Goal: Check status: Check status

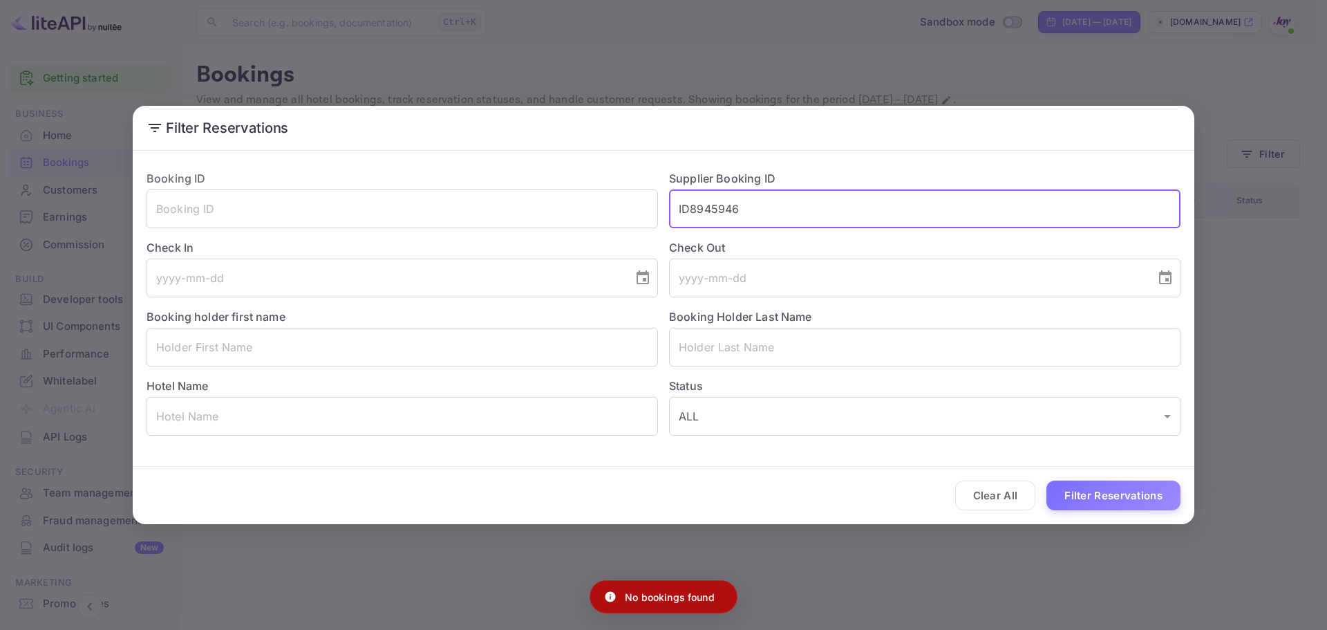
drag, startPoint x: 691, startPoint y: 208, endPoint x: 666, endPoint y: 208, distance: 24.9
click at [668, 208] on div "Supplier Booking ID ID8945946 ​" at bounding box center [919, 193] width 523 height 69
type input "8945946"
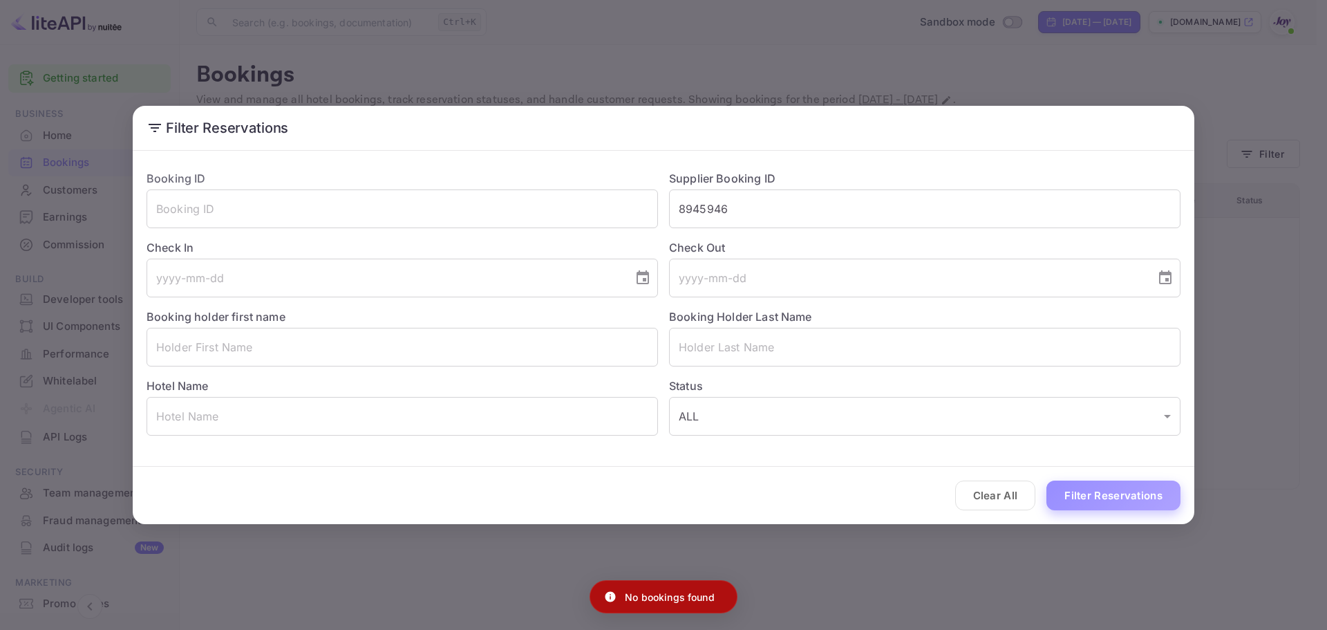
click at [1127, 498] on button "Filter Reservations" at bounding box center [1114, 495] width 134 height 30
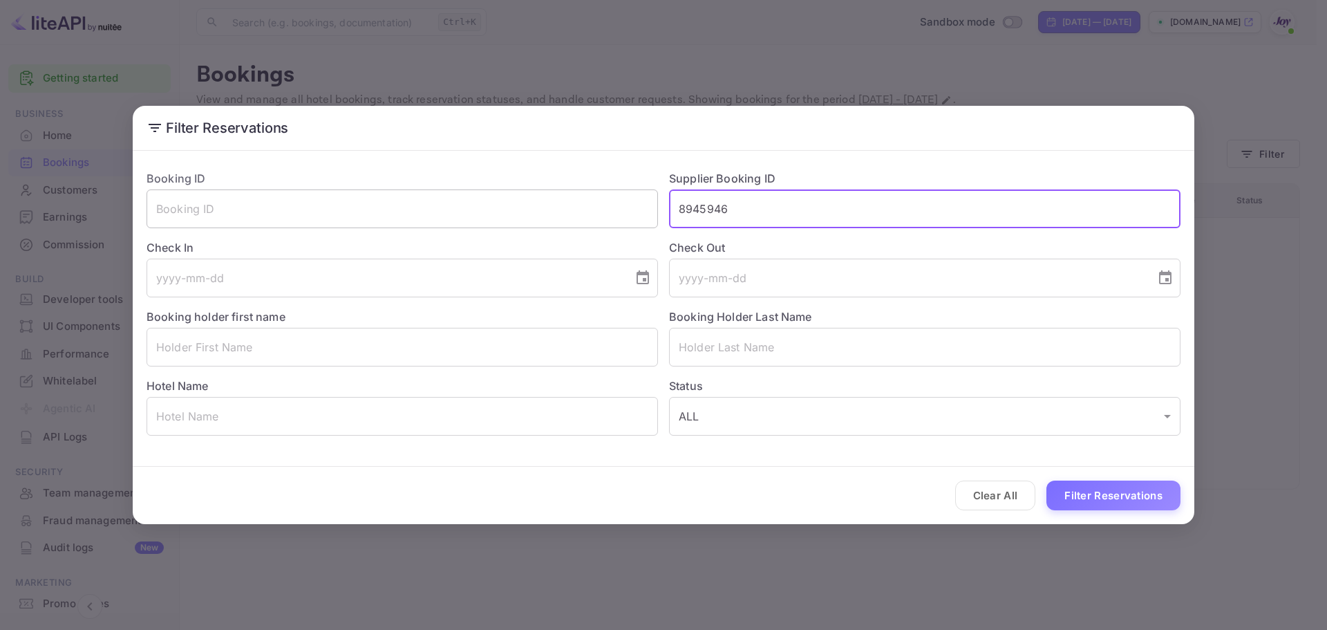
drag, startPoint x: 757, startPoint y: 200, endPoint x: 599, endPoint y: 209, distance: 157.8
click at [599, 209] on div "Booking ID ​ Supplier Booking ID 8945946 ​ Check In ​ Check Out ​ Booking holde…" at bounding box center [657, 297] width 1045 height 276
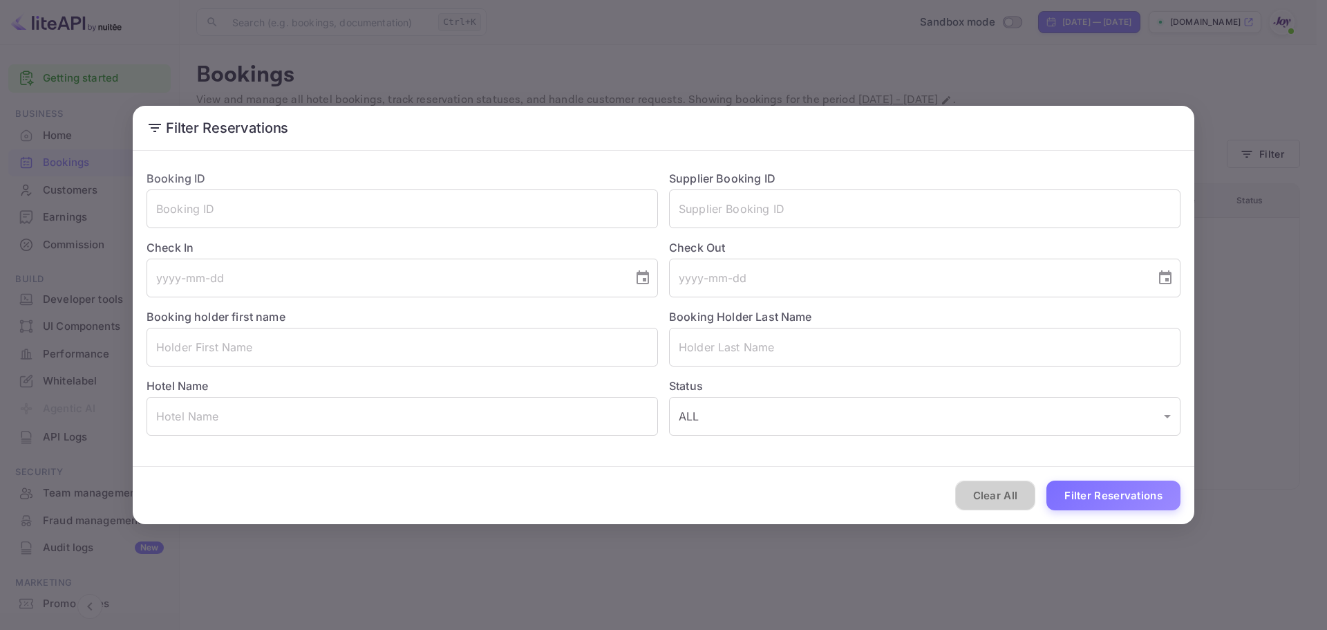
drag, startPoint x: 991, startPoint y: 499, endPoint x: 976, endPoint y: 493, distance: 16.4
click at [992, 499] on button "Clear All" at bounding box center [995, 495] width 81 height 30
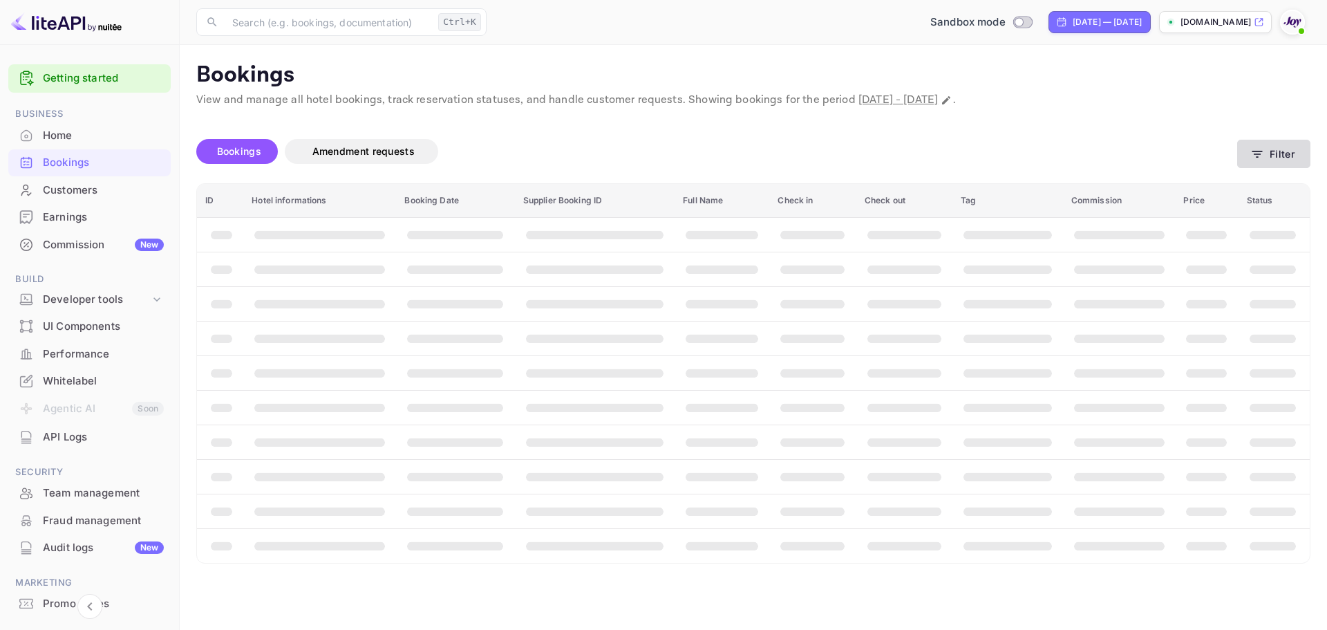
click at [1268, 162] on button "Filter" at bounding box center [1273, 154] width 73 height 28
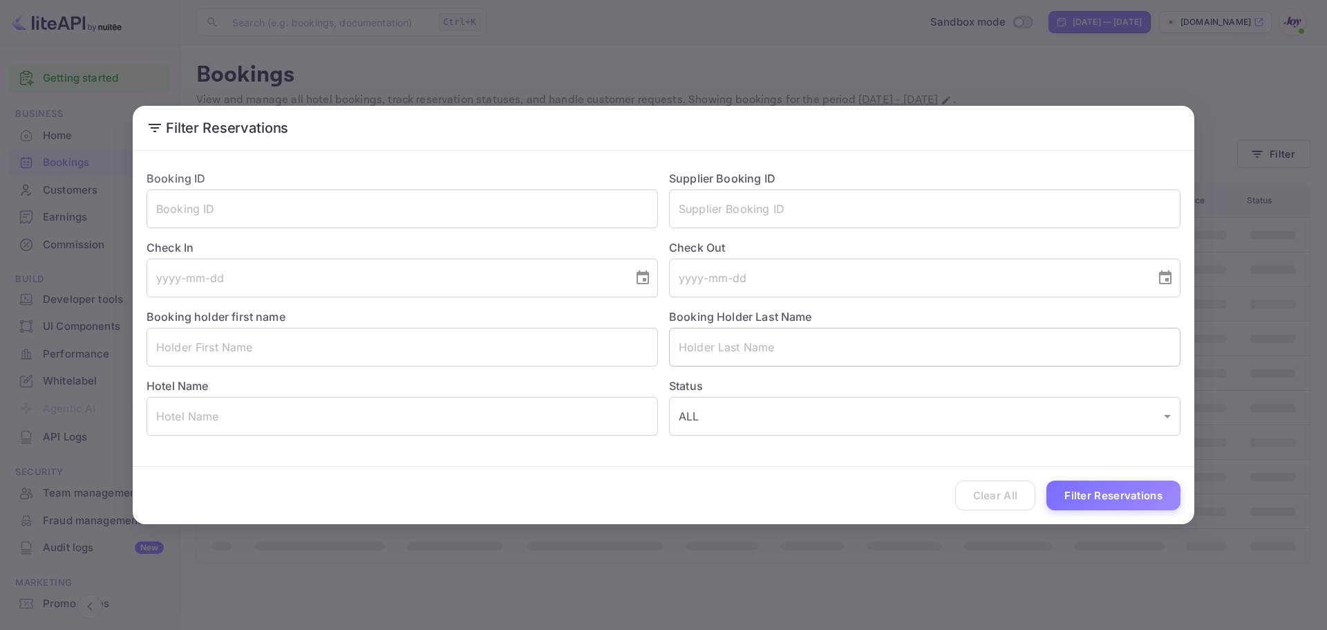
click at [731, 337] on input "text" at bounding box center [925, 347] width 512 height 39
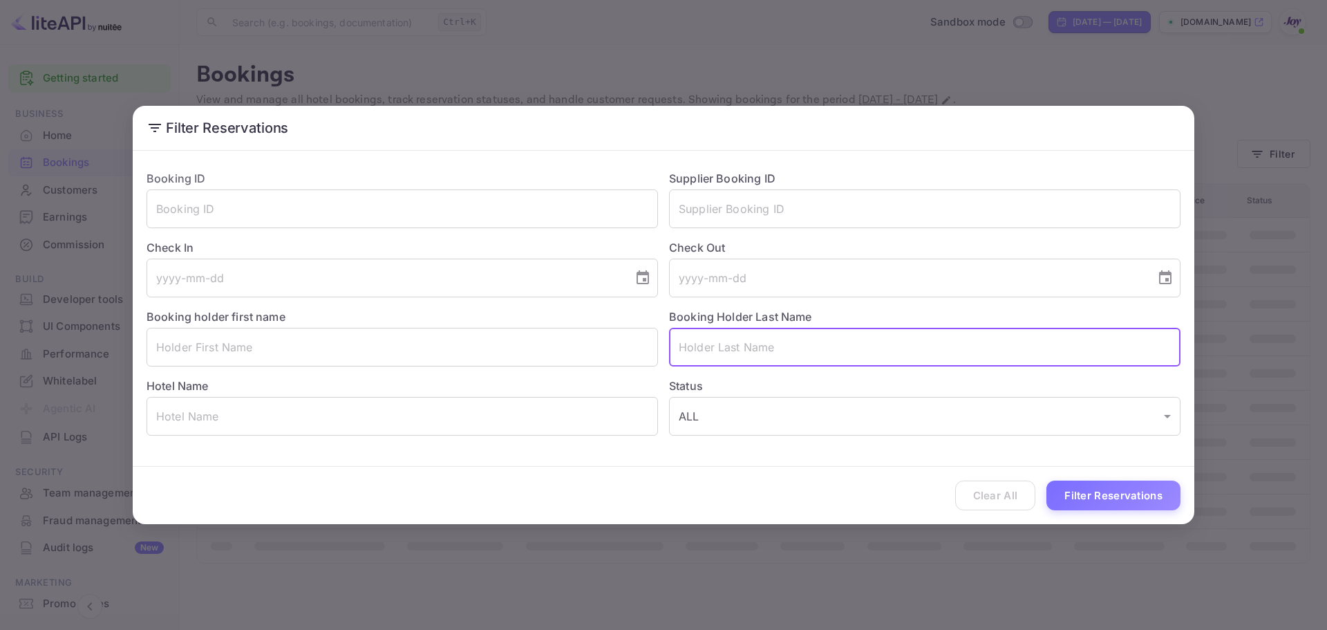
paste input "Bellaimey"
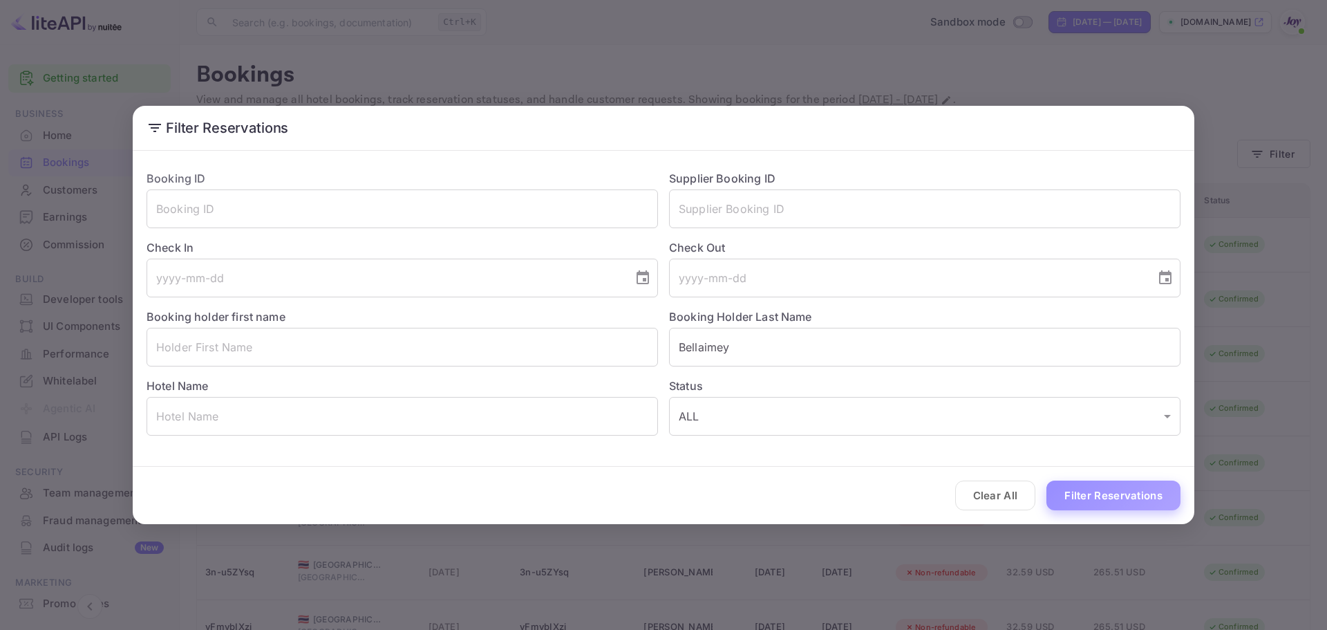
click at [1085, 494] on button "Filter Reservations" at bounding box center [1114, 495] width 134 height 30
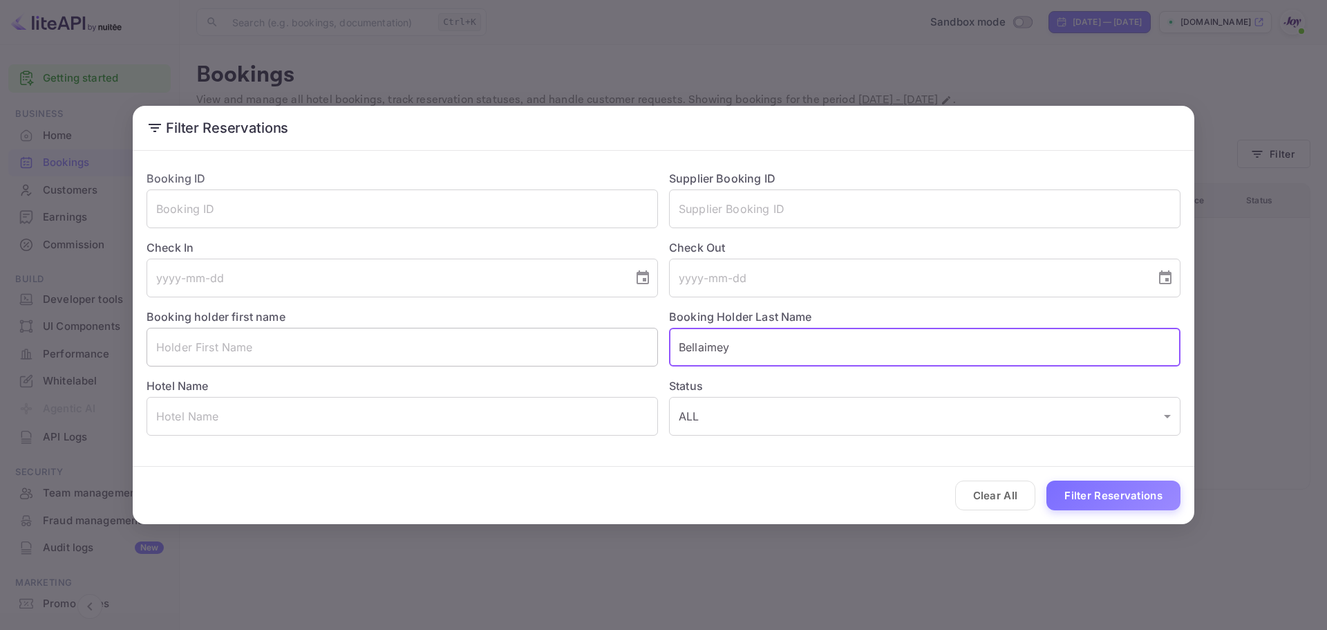
drag, startPoint x: 600, startPoint y: 355, endPoint x: 592, endPoint y: 357, distance: 7.9
click at [594, 357] on div "Booking ID ​ Supplier Booking ID ​ Check In ​ Check Out ​ Booking holder first …" at bounding box center [657, 297] width 1045 height 276
paste input "[PERSON_NAME]"
type input "[PERSON_NAME]"
click at [267, 339] on input "text" at bounding box center [403, 347] width 512 height 39
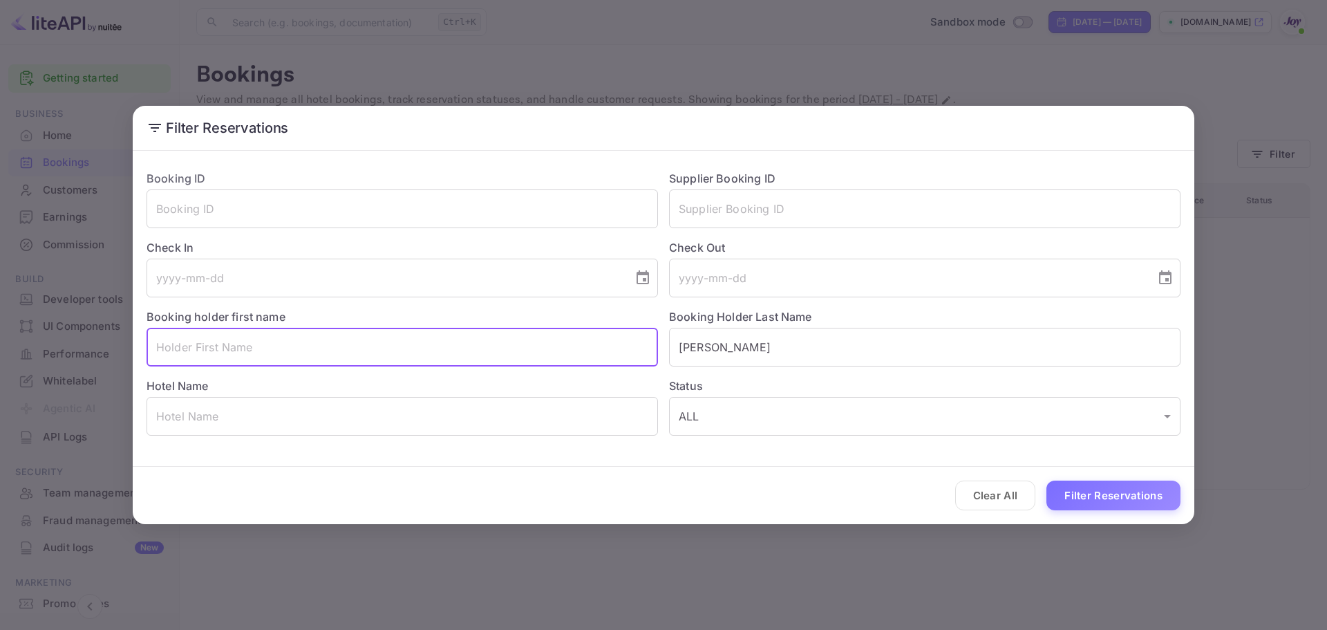
paste input "[PERSON_NAME]"
type input "[PERSON_NAME]"
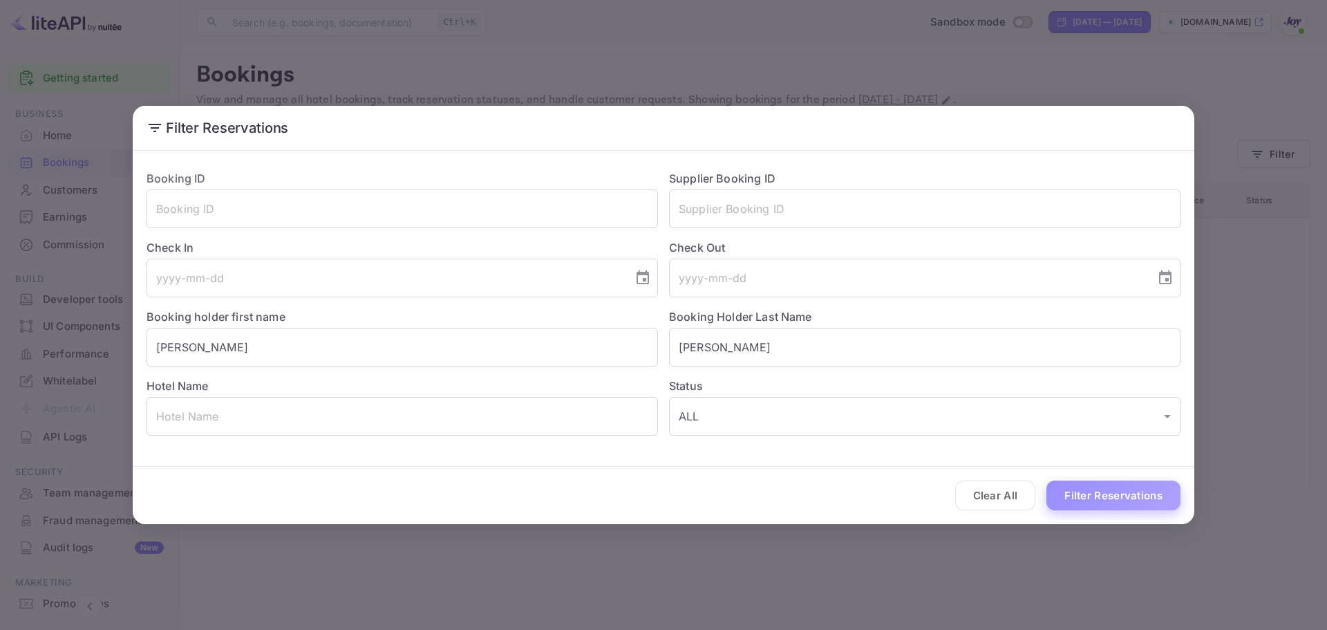
click at [1150, 499] on button "Filter Reservations" at bounding box center [1114, 495] width 134 height 30
click at [425, 267] on input "tel" at bounding box center [385, 278] width 477 height 39
click at [640, 276] on icon "Choose date" at bounding box center [643, 278] width 17 height 17
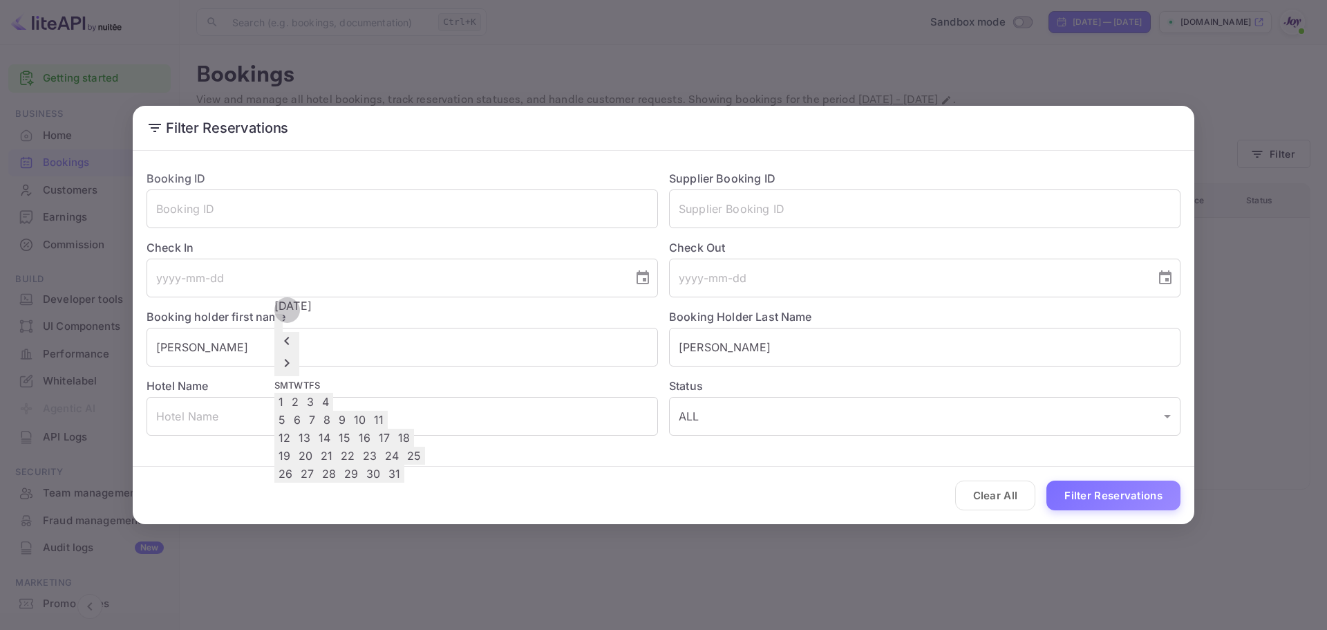
click at [370, 411] on button "10" at bounding box center [360, 420] width 20 height 18
type input "[DATE]"
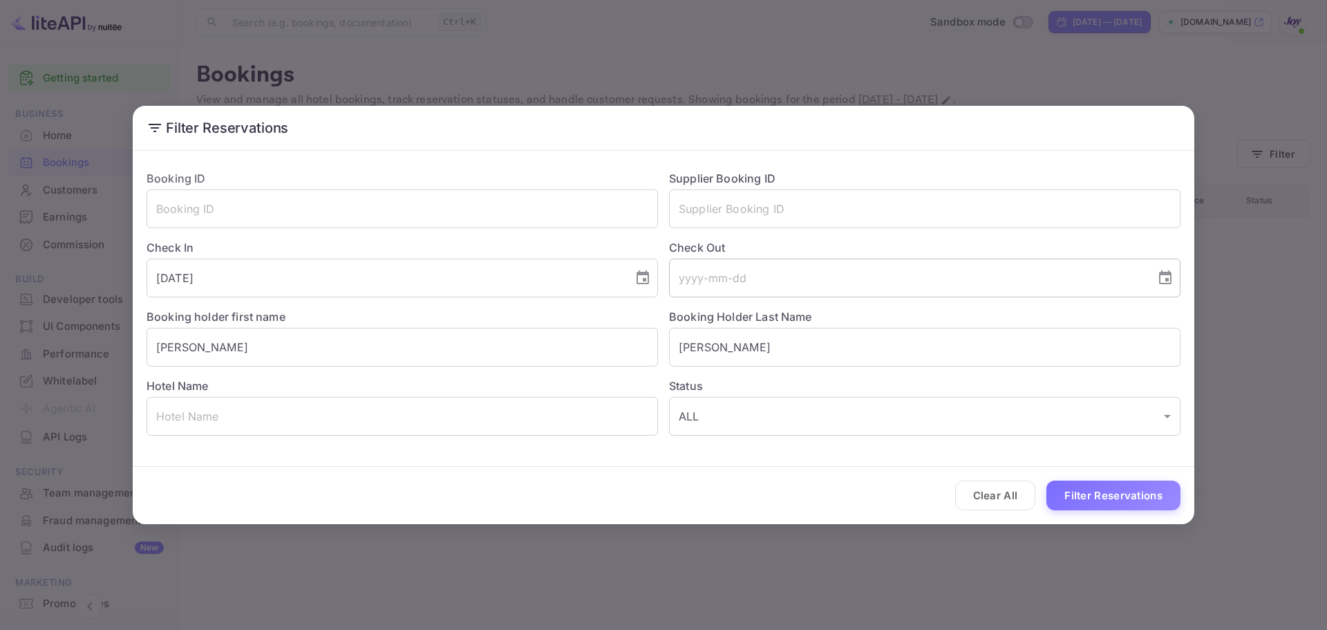
click at [794, 283] on input "tel" at bounding box center [907, 278] width 477 height 39
click at [1179, 280] on div "​" at bounding box center [925, 278] width 512 height 39
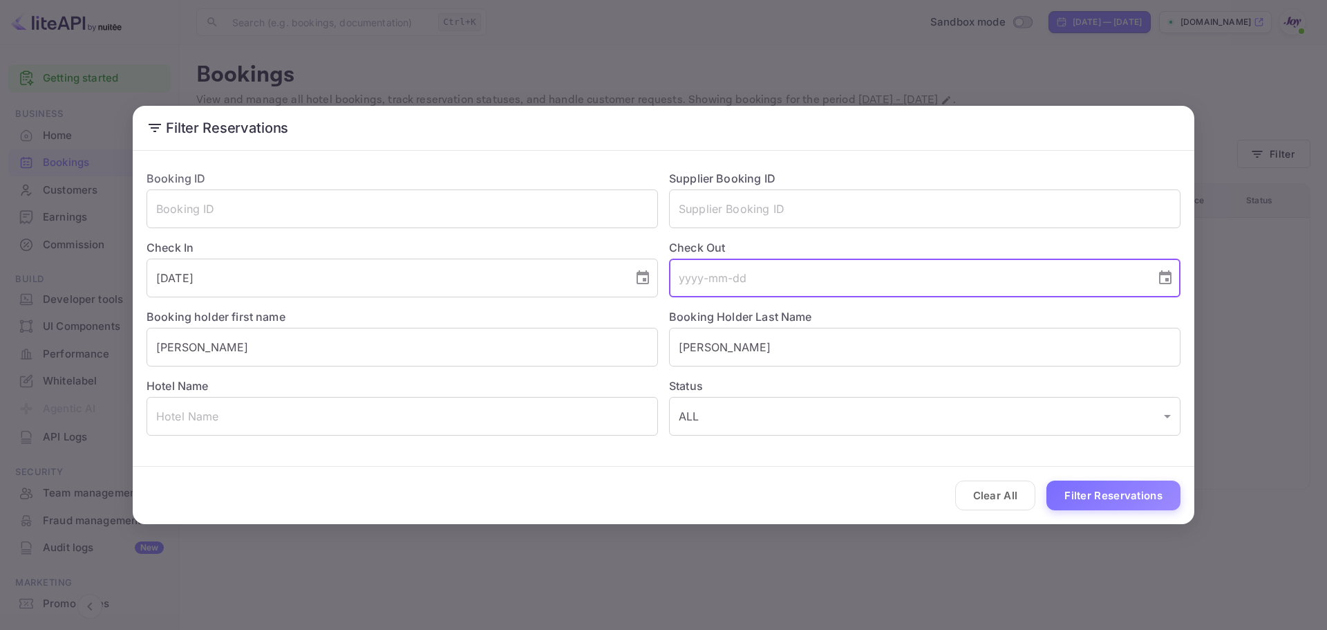
click at [1166, 280] on icon "Choose date" at bounding box center [1165, 277] width 12 height 14
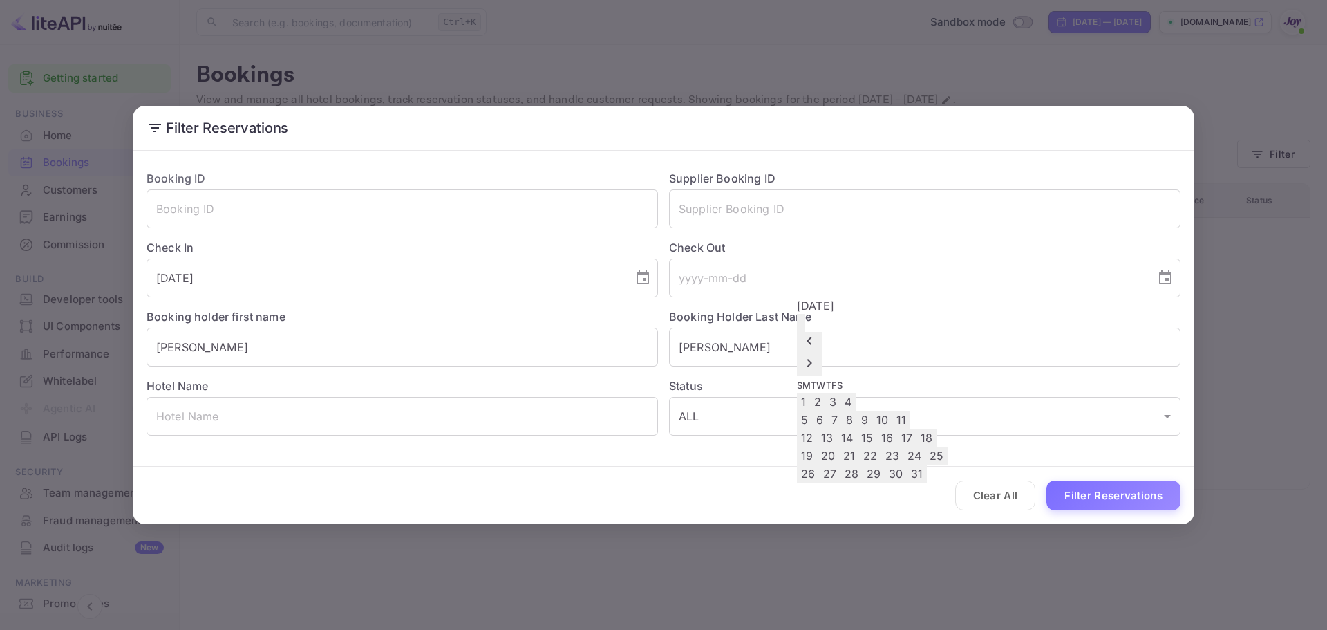
click at [817, 430] on button "12" at bounding box center [807, 438] width 20 height 18
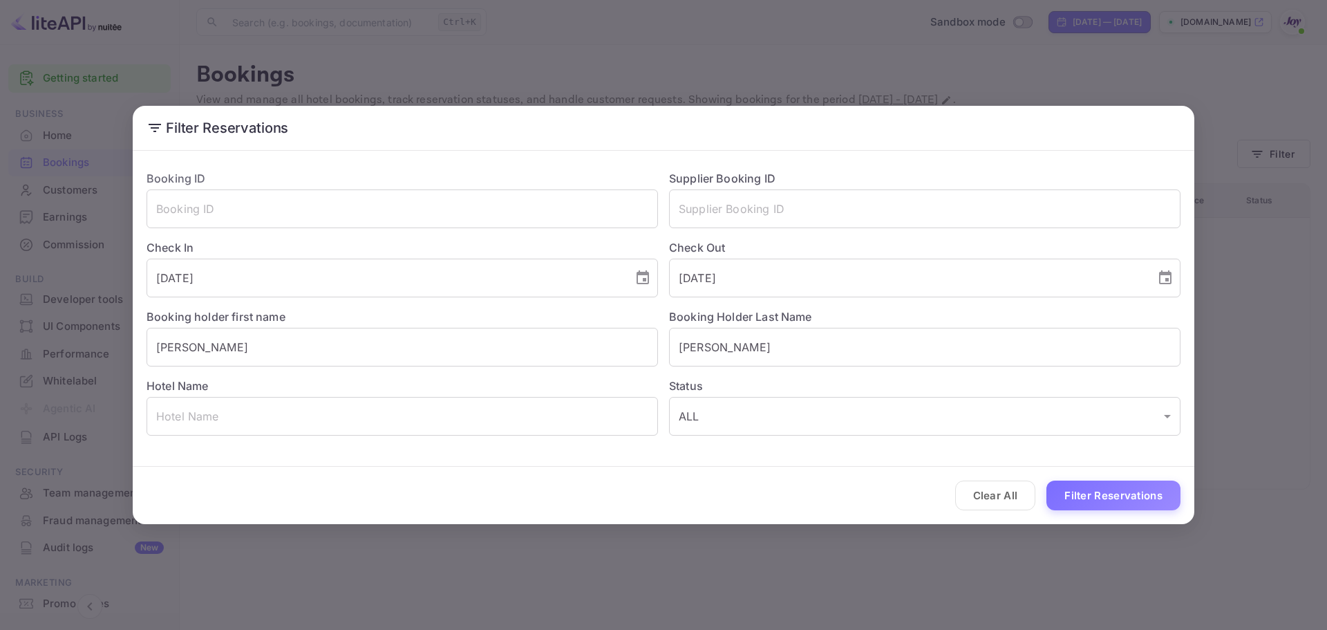
type input "[DATE]"
click at [1079, 487] on button "Filter Reservations" at bounding box center [1114, 495] width 134 height 30
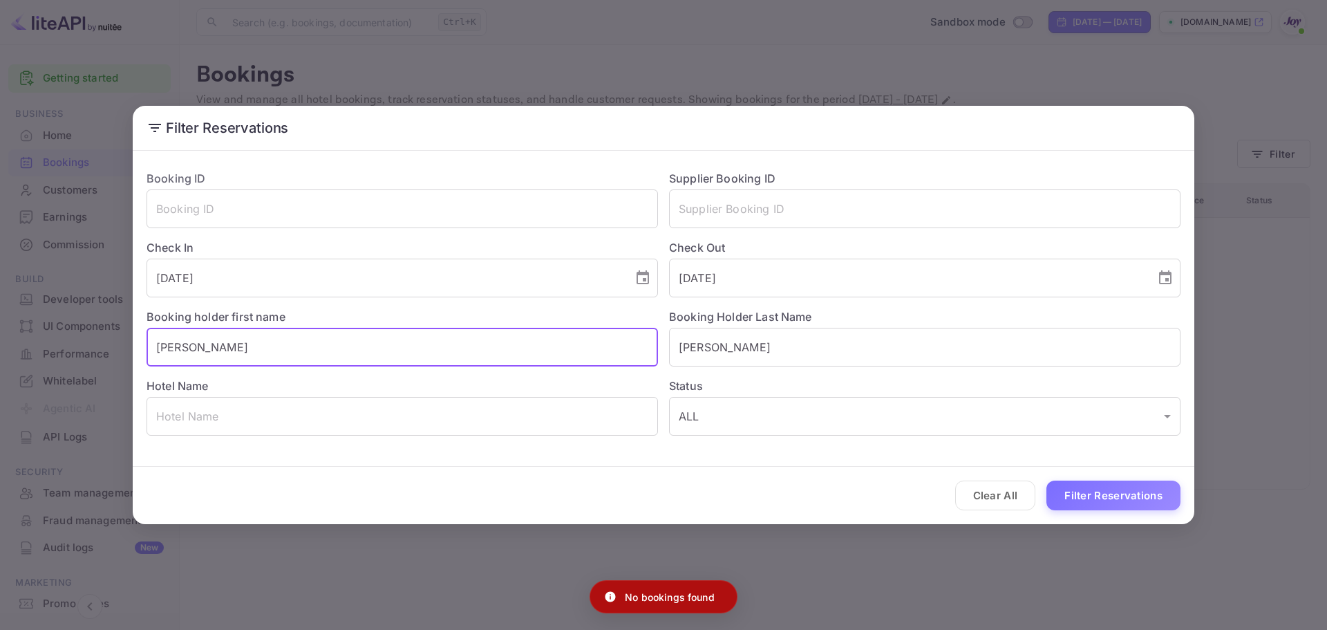
drag, startPoint x: 152, startPoint y: 351, endPoint x: 118, endPoint y: 351, distance: 33.9
click at [116, 351] on div "Filter Reservations Booking ID ​ Supplier Booking ID ​ Check In [DATE] ​ Check …" at bounding box center [663, 315] width 1327 height 630
click at [1120, 491] on button "Filter Reservations" at bounding box center [1114, 495] width 134 height 30
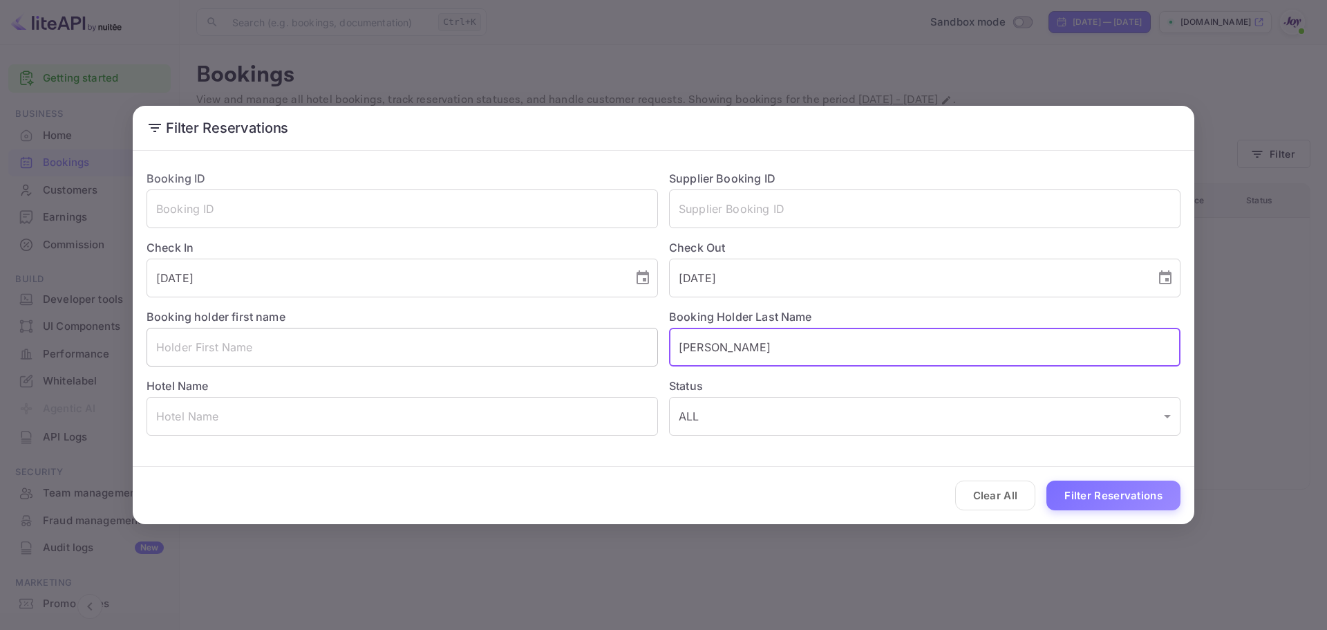
drag, startPoint x: 767, startPoint y: 350, endPoint x: 600, endPoint y: 353, distance: 166.6
click at [600, 353] on div "Booking ID ​ Supplier Booking ID ​ Check In [DATE] ​ Check Out [DATE] ​ Booking…" at bounding box center [657, 297] width 1045 height 276
paste input "Bellaimey"
type input "Bellaimey"
click at [1117, 501] on button "Filter Reservations" at bounding box center [1114, 495] width 134 height 30
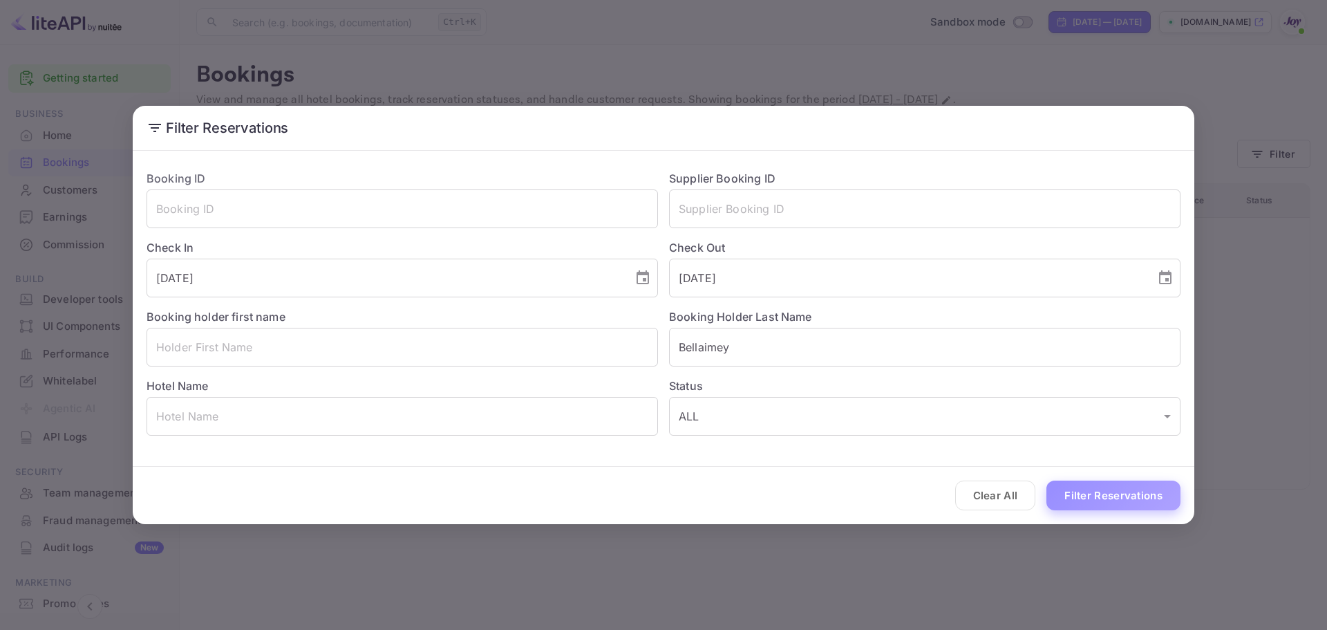
click at [1087, 491] on button "Filter Reservations" at bounding box center [1114, 495] width 134 height 30
click at [181, 358] on input "text" at bounding box center [403, 347] width 512 height 39
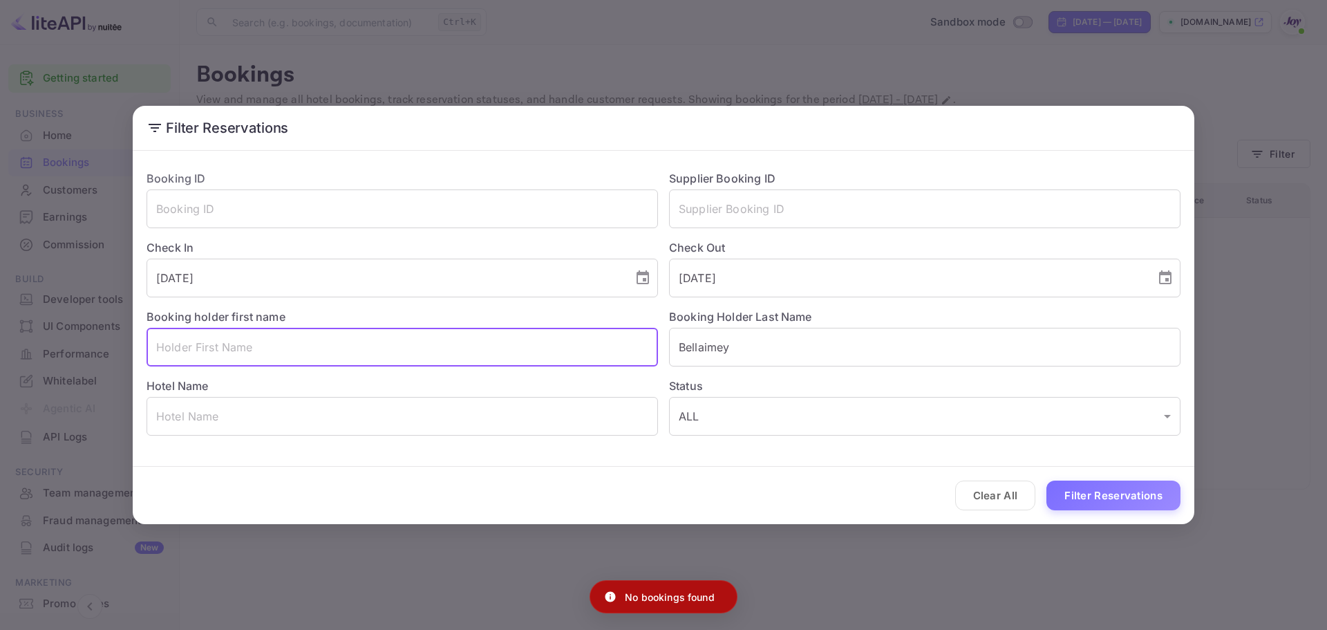
paste input "[PERSON_NAME]"
type input "[PERSON_NAME]"
click at [1060, 489] on button "Filter Reservations" at bounding box center [1114, 495] width 134 height 30
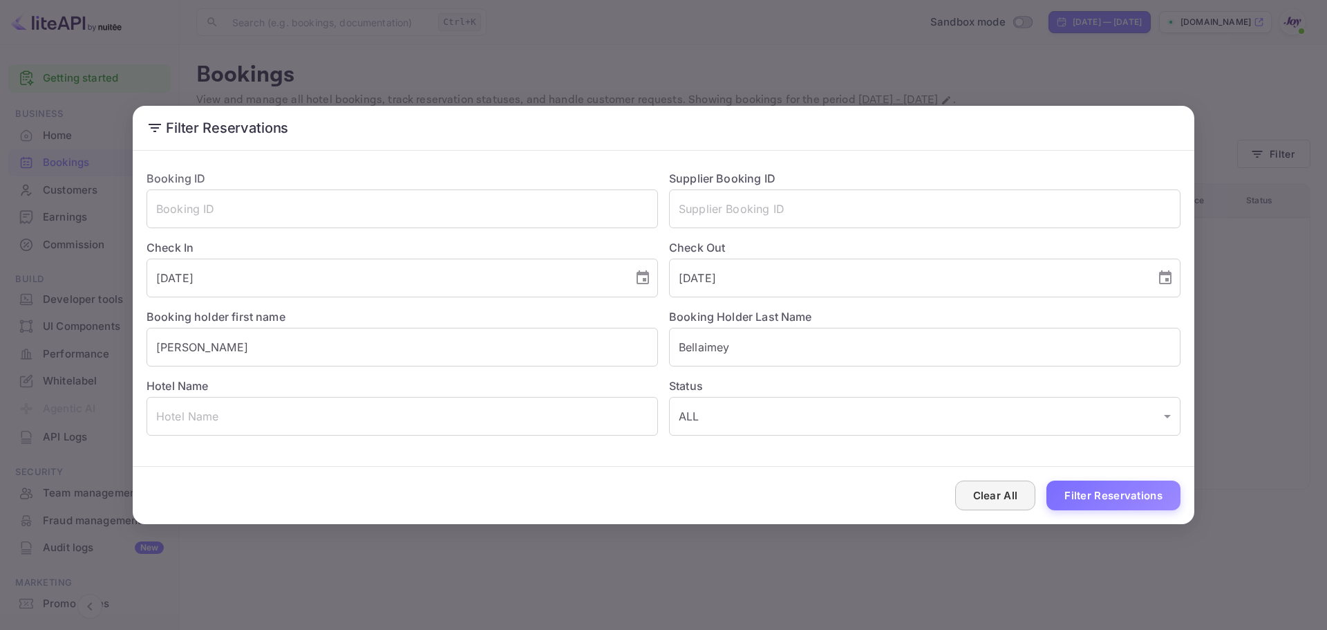
click at [1005, 494] on button "Clear All" at bounding box center [995, 495] width 81 height 30
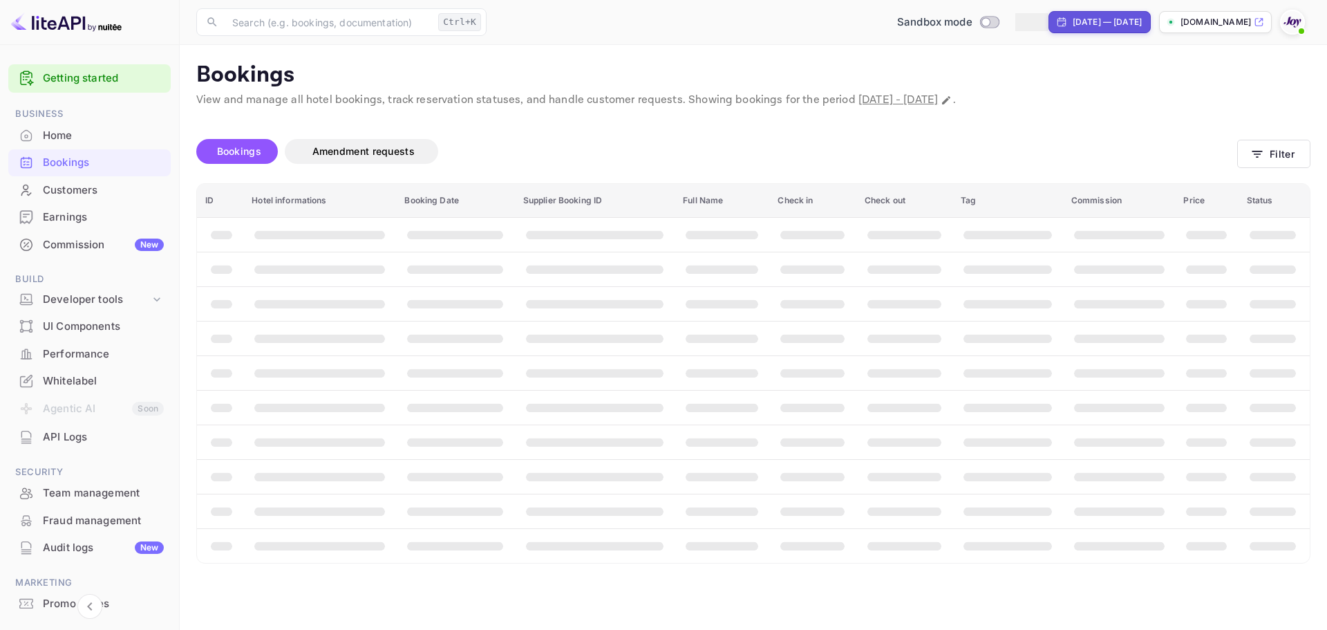
click at [1073, 20] on div "[DATE] — [DATE]" at bounding box center [1107, 22] width 69 height 12
select select "8"
select select "2025"
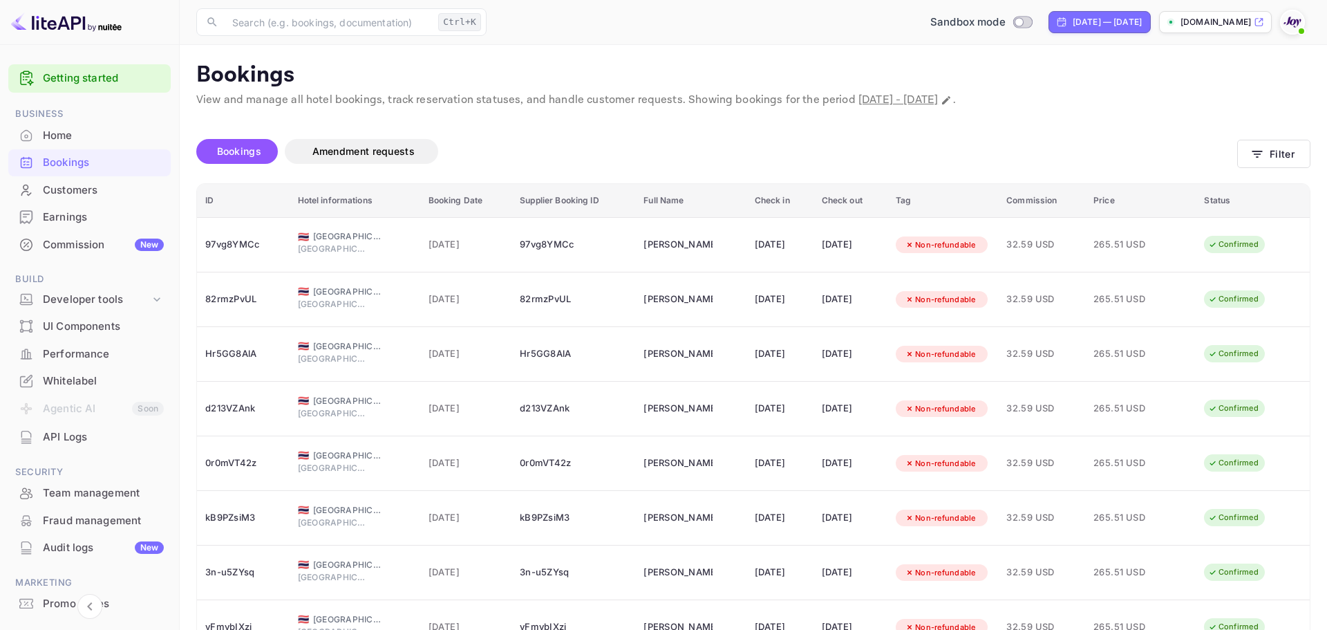
select select "0"
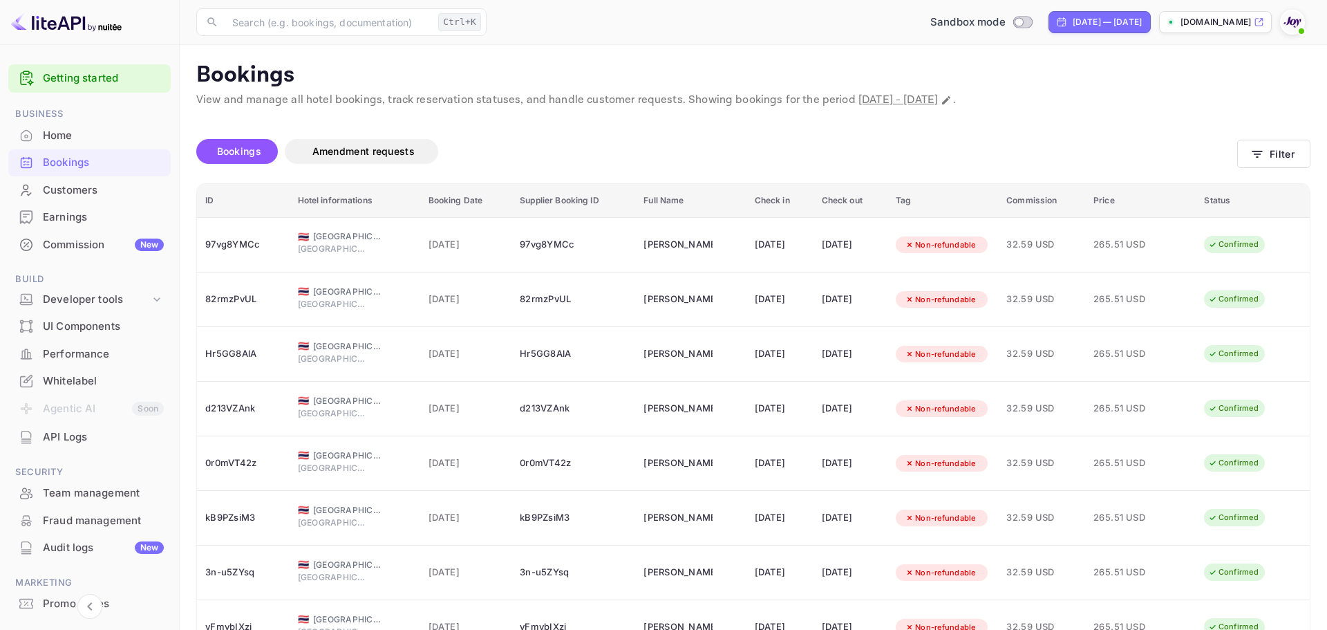
select select "2025"
drag, startPoint x: 1277, startPoint y: 300, endPoint x: 1265, endPoint y: 305, distance: 13.3
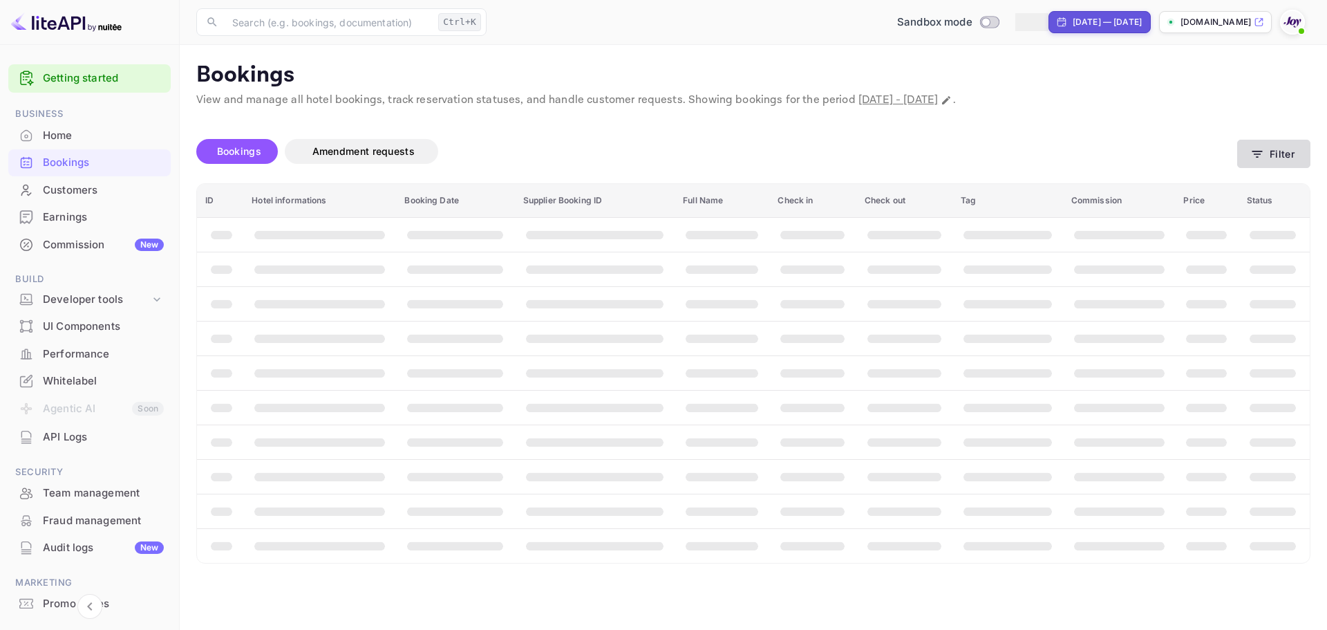
click at [1274, 153] on button "Filter" at bounding box center [1273, 154] width 73 height 28
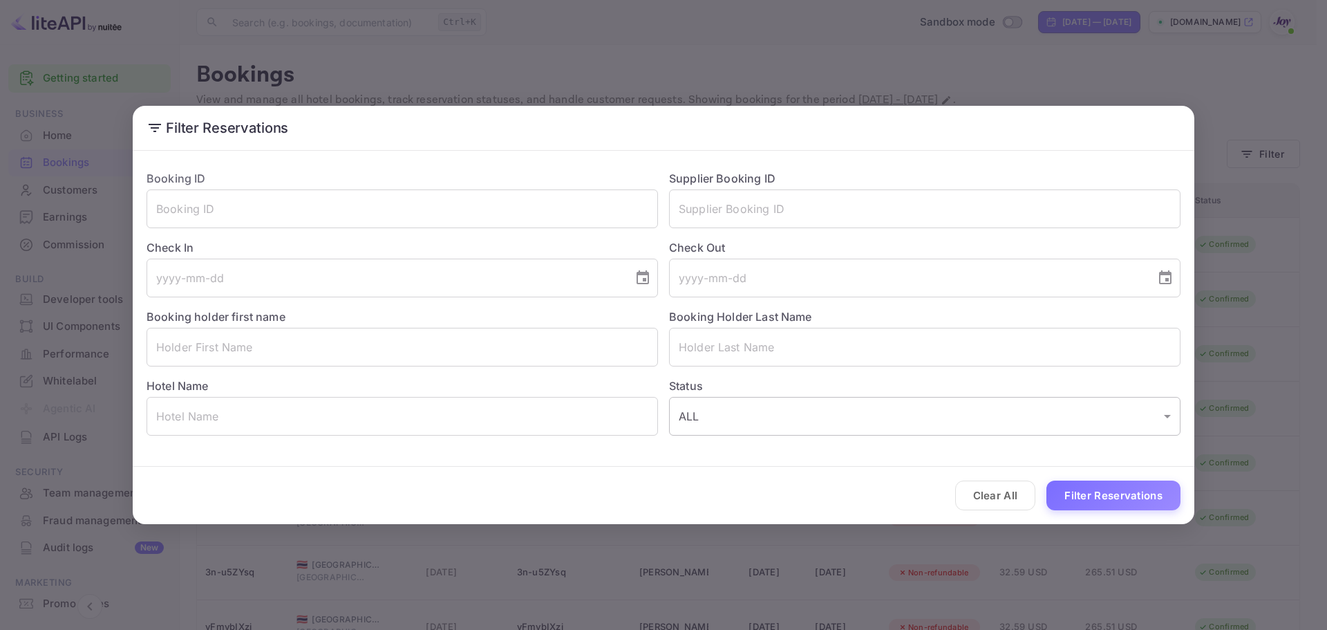
click at [997, 491] on button "Clear All" at bounding box center [995, 495] width 81 height 30
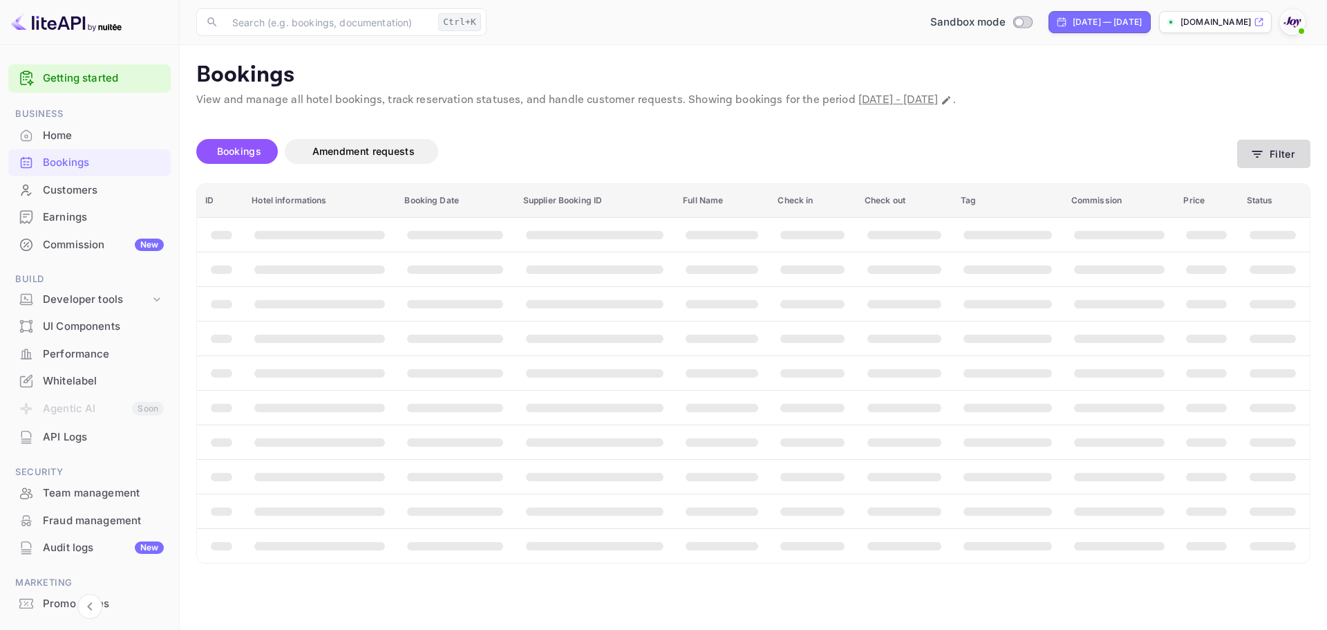
click at [1282, 149] on button "Filter" at bounding box center [1273, 154] width 73 height 28
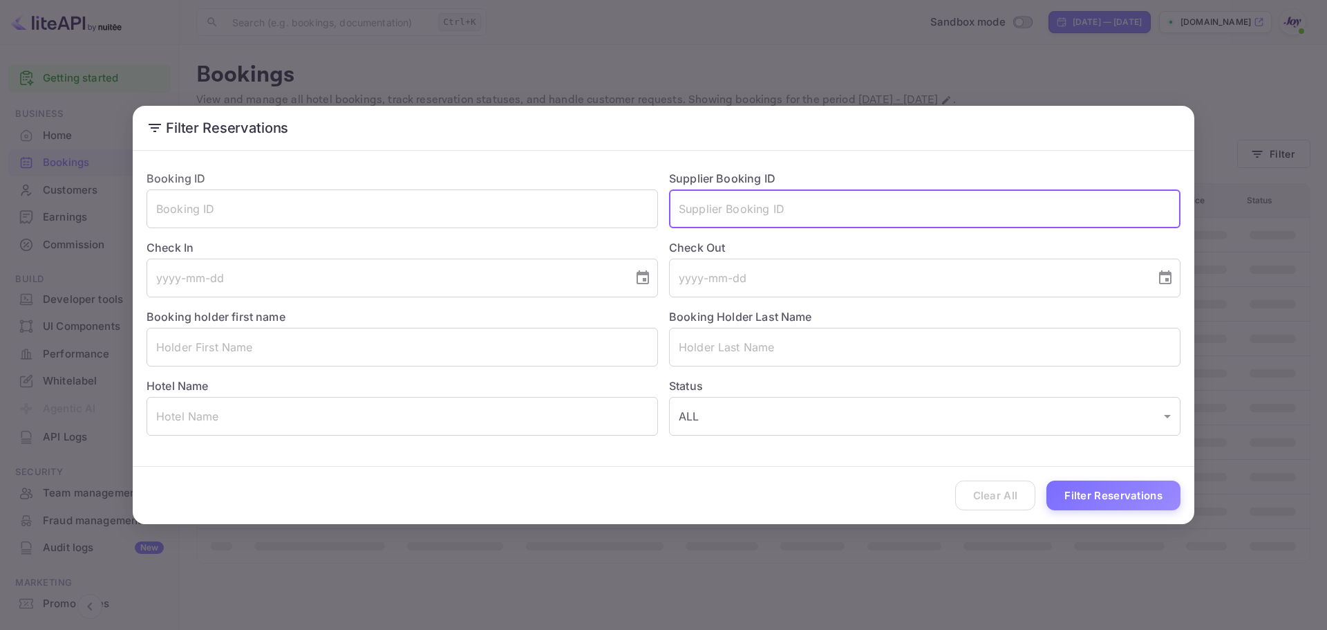
click at [758, 211] on input "text" at bounding box center [925, 208] width 512 height 39
paste input "8945946"
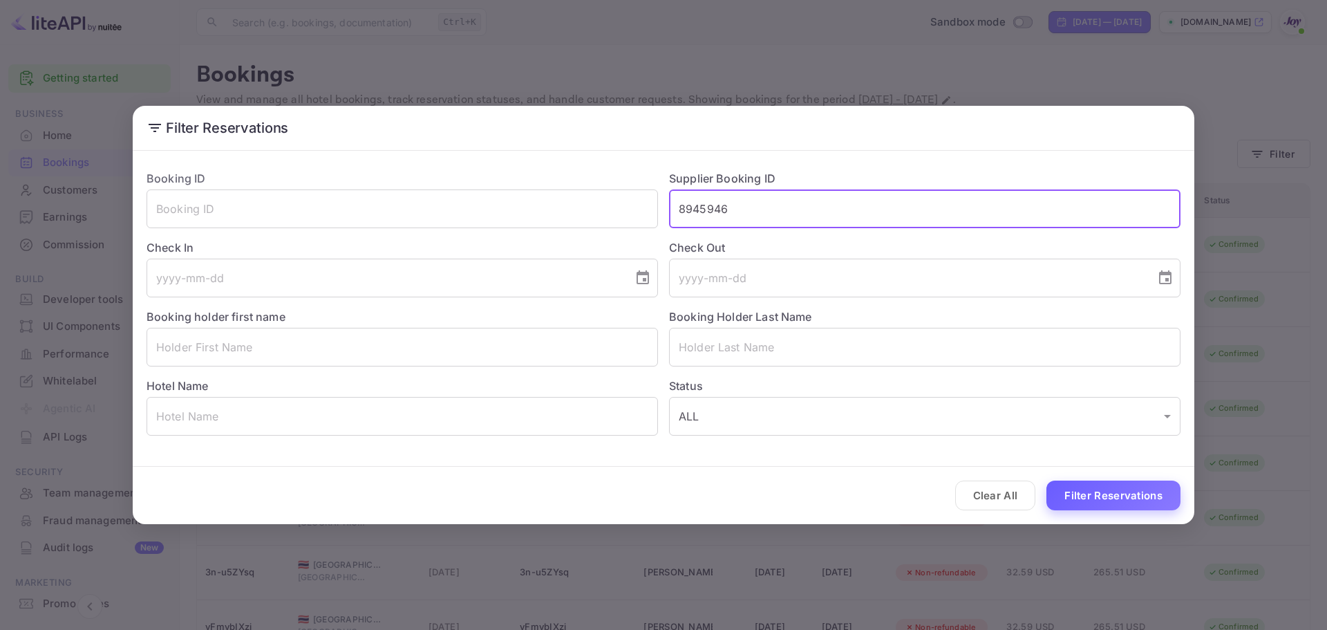
type input "8945946"
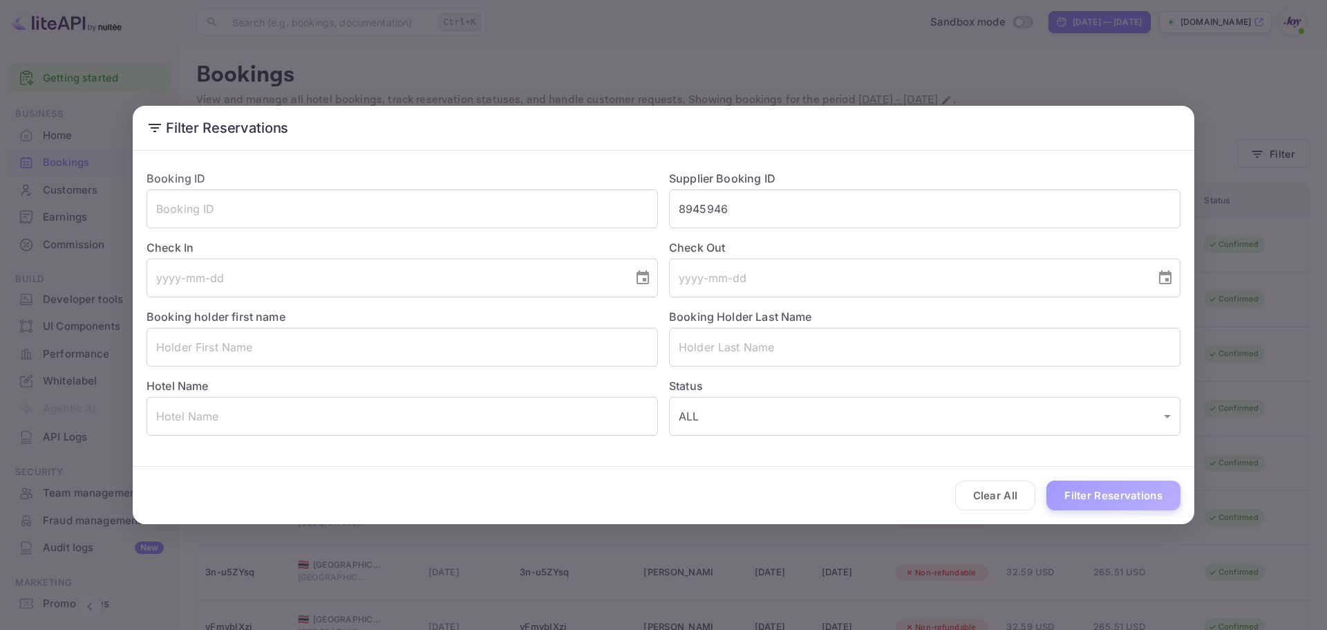
click at [1116, 505] on button "Filter Reservations" at bounding box center [1114, 495] width 134 height 30
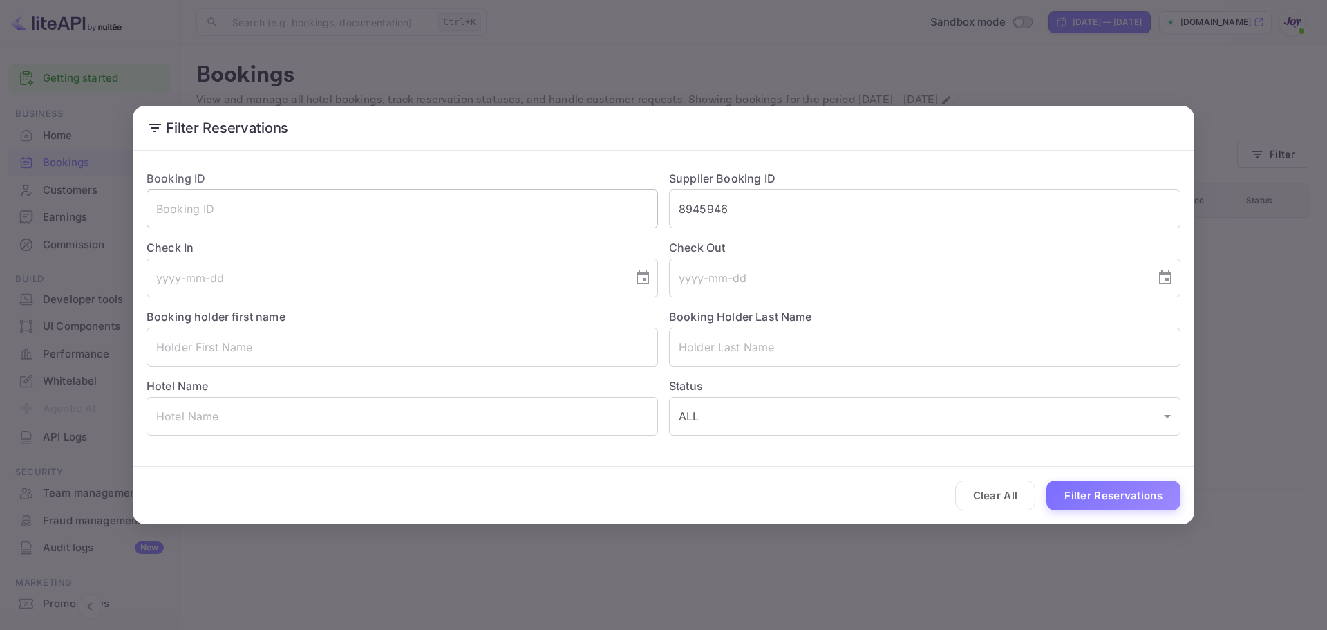
drag, startPoint x: 729, startPoint y: 207, endPoint x: 619, endPoint y: 203, distance: 110.6
click at [619, 203] on div "Booking ID ​ Supplier Booking ID 8945946 ​ Check In ​ Check Out ​ Booking holde…" at bounding box center [657, 297] width 1045 height 276
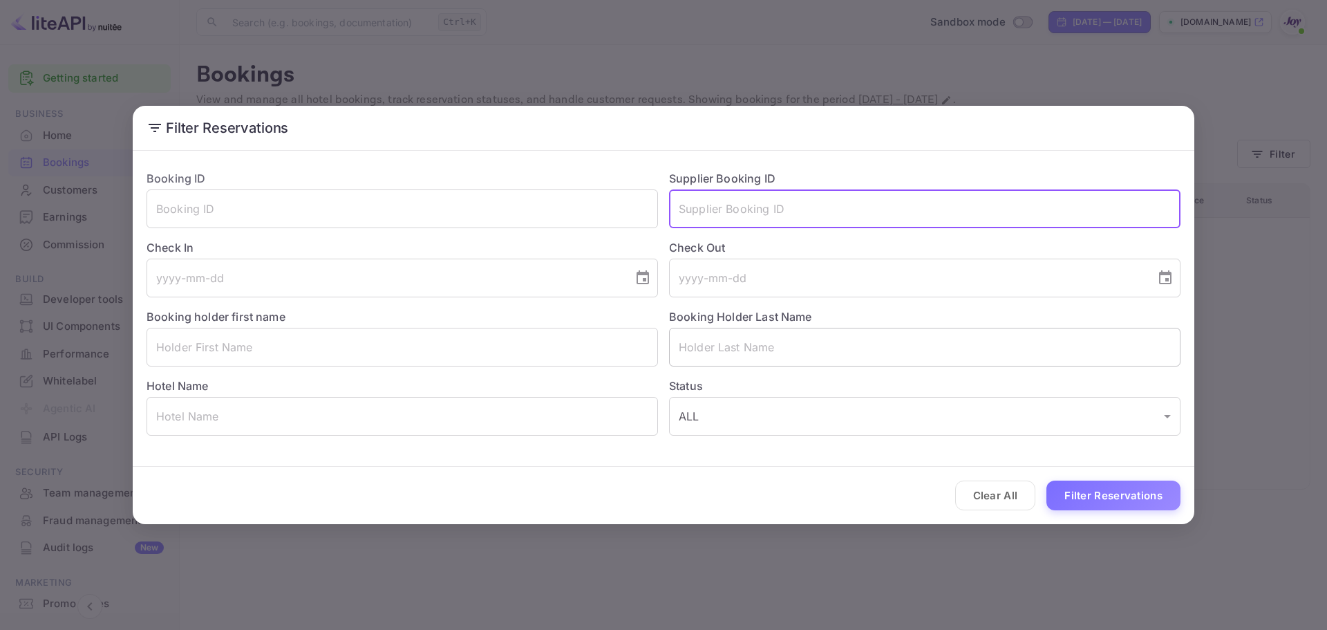
click at [751, 354] on input "text" at bounding box center [925, 347] width 512 height 39
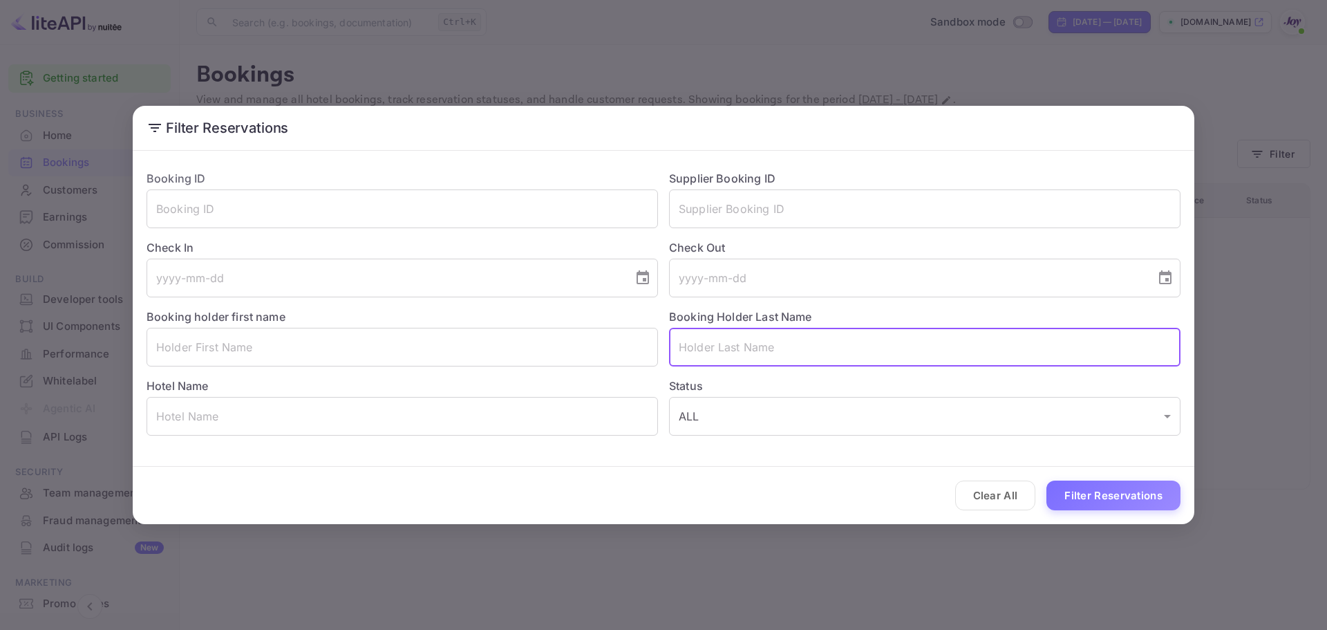
paste input "Bellaimey"
type input "Bellaimey"
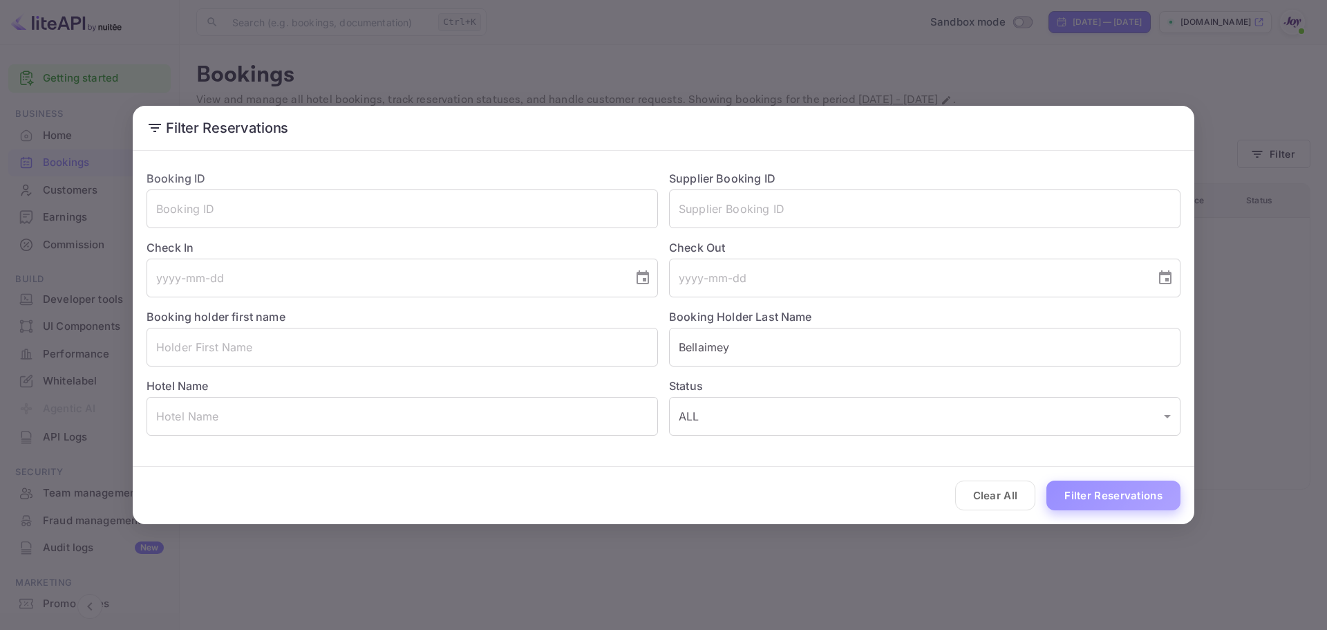
click at [1112, 495] on button "Filter Reservations" at bounding box center [1114, 495] width 134 height 30
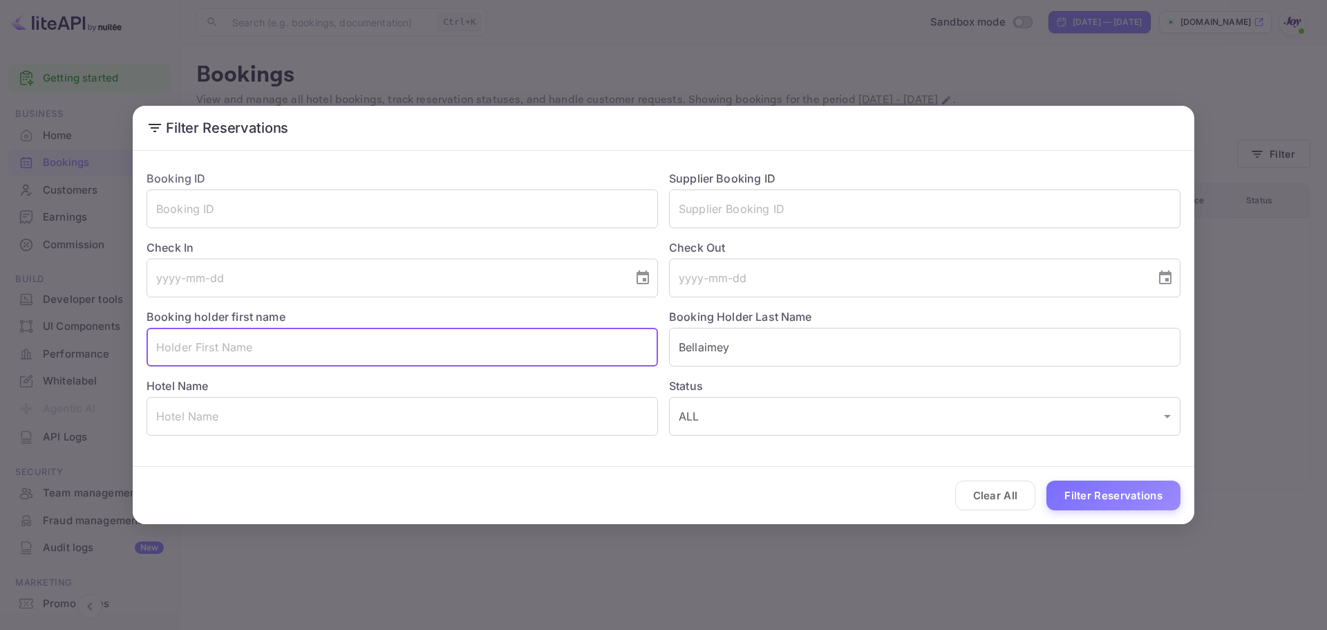
click at [359, 343] on input "text" at bounding box center [403, 347] width 512 height 39
paste input "[PERSON_NAME]"
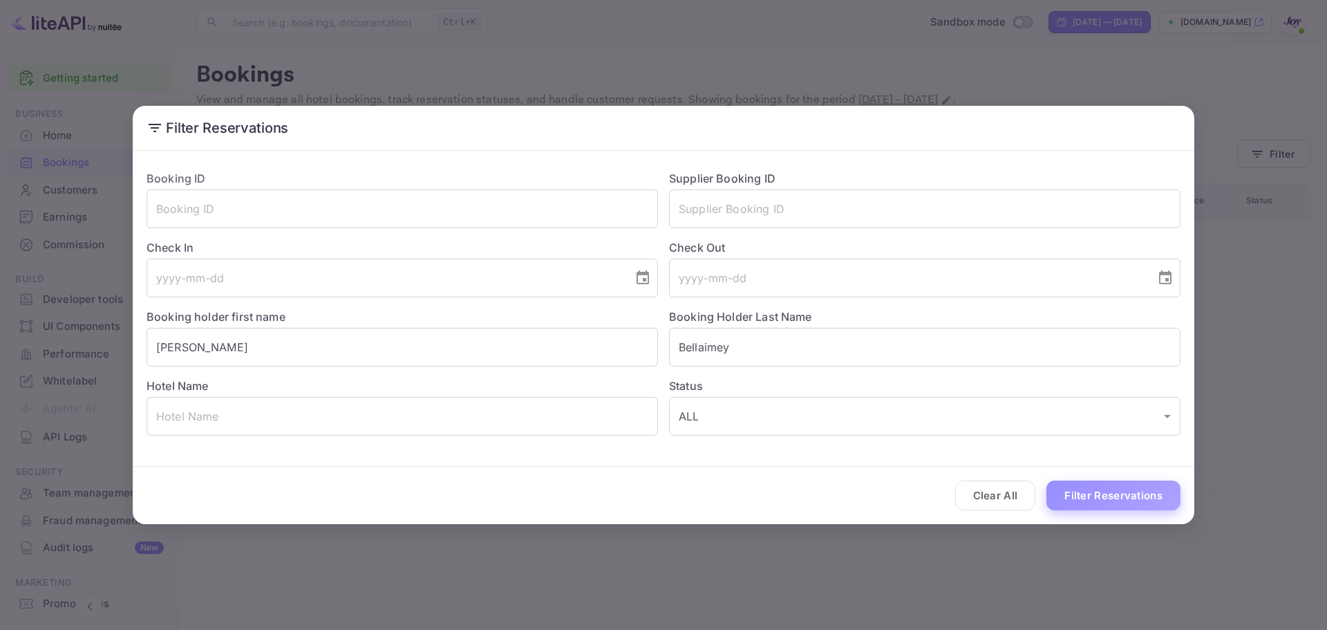
click at [1127, 503] on button "Filter Reservations" at bounding box center [1114, 495] width 134 height 30
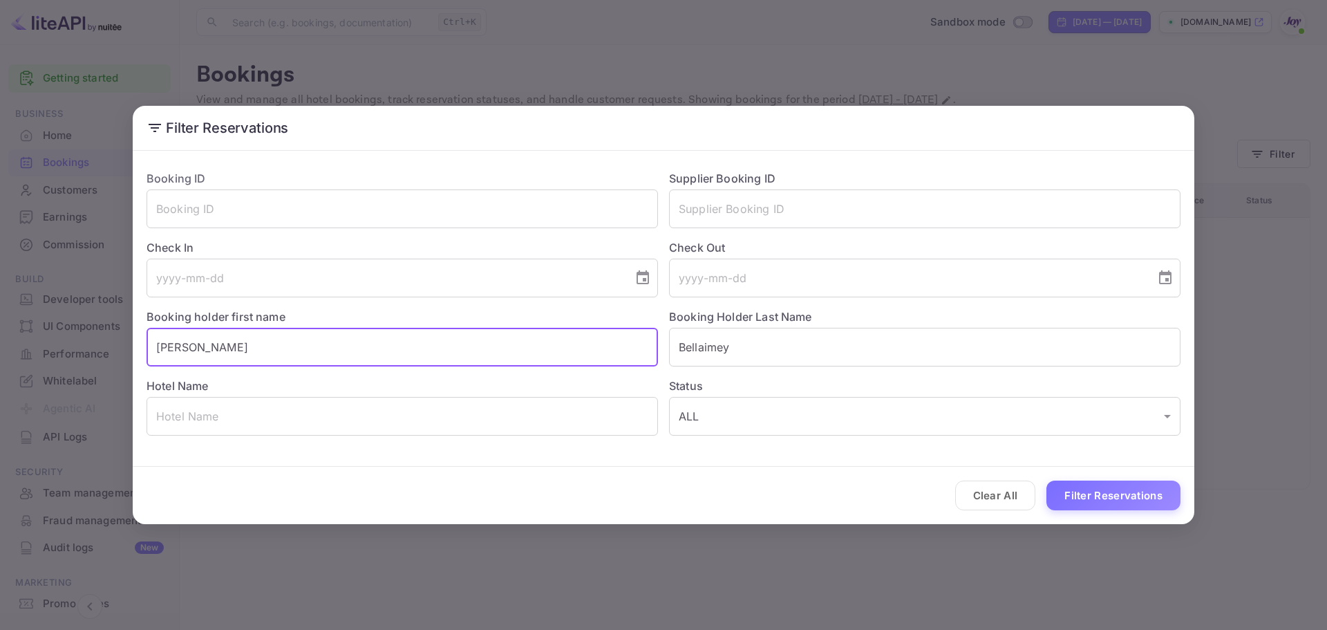
drag, startPoint x: 232, startPoint y: 355, endPoint x: 104, endPoint y: 341, distance: 129.4
click at [88, 334] on div "Filter Reservations Booking ID ​ Supplier Booking ID ​ Check In ​ Check Out ​ B…" at bounding box center [663, 315] width 1327 height 630
paste input "[PERSON_NAME][DATE]"
click at [230, 344] on input "[PERSON_NAME][DATE]" at bounding box center [403, 347] width 512 height 39
click at [220, 346] on input "[PERSON_NAME][DATE]" at bounding box center [403, 347] width 512 height 39
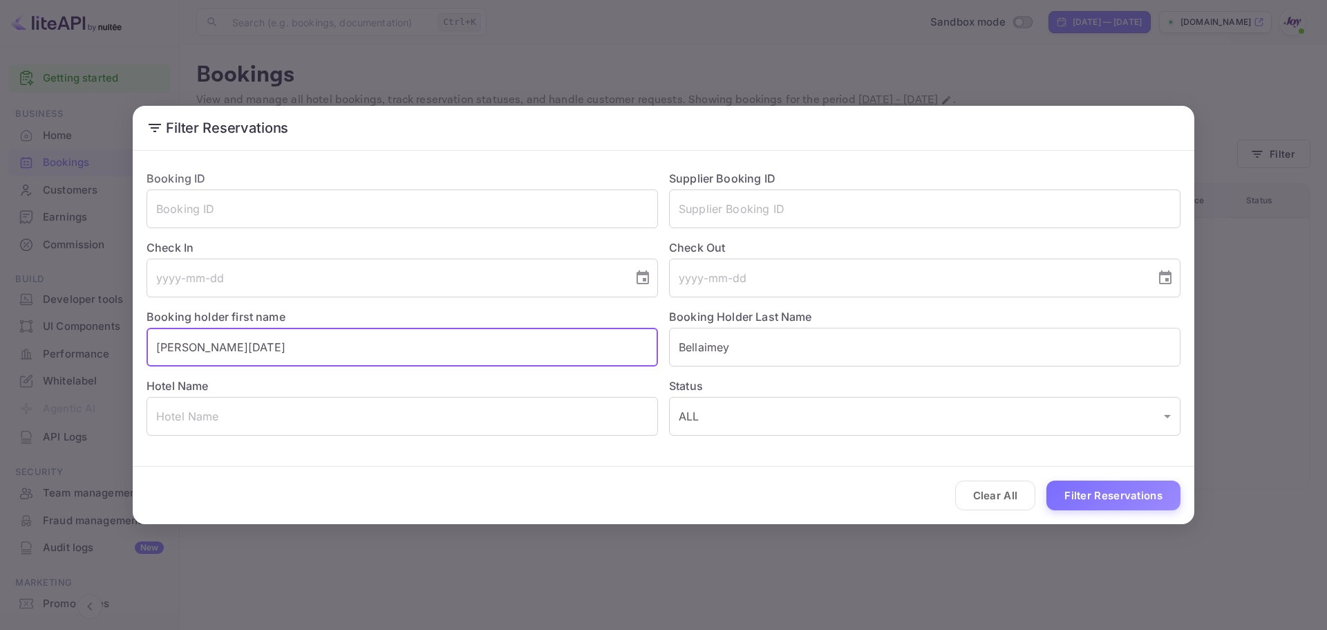
click at [220, 346] on input "[PERSON_NAME][DATE]" at bounding box center [403, 347] width 512 height 39
type input "[PERSON_NAME]"
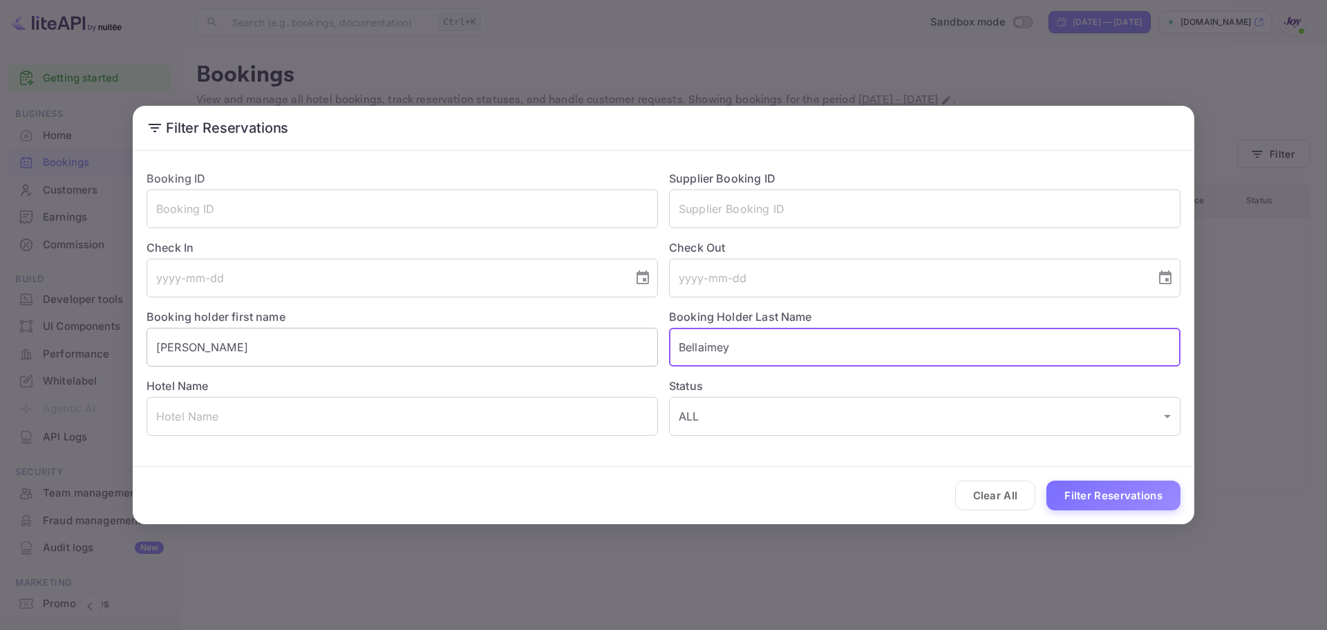
drag, startPoint x: 769, startPoint y: 350, endPoint x: 636, endPoint y: 350, distance: 132.7
click at [636, 350] on div "Booking ID ​ Supplier Booking ID ​ Check In ​ Check Out ​ Booking holder first …" at bounding box center [657, 297] width 1045 height 276
paste input "[PERSON_NAME]"
type input "[PERSON_NAME]"
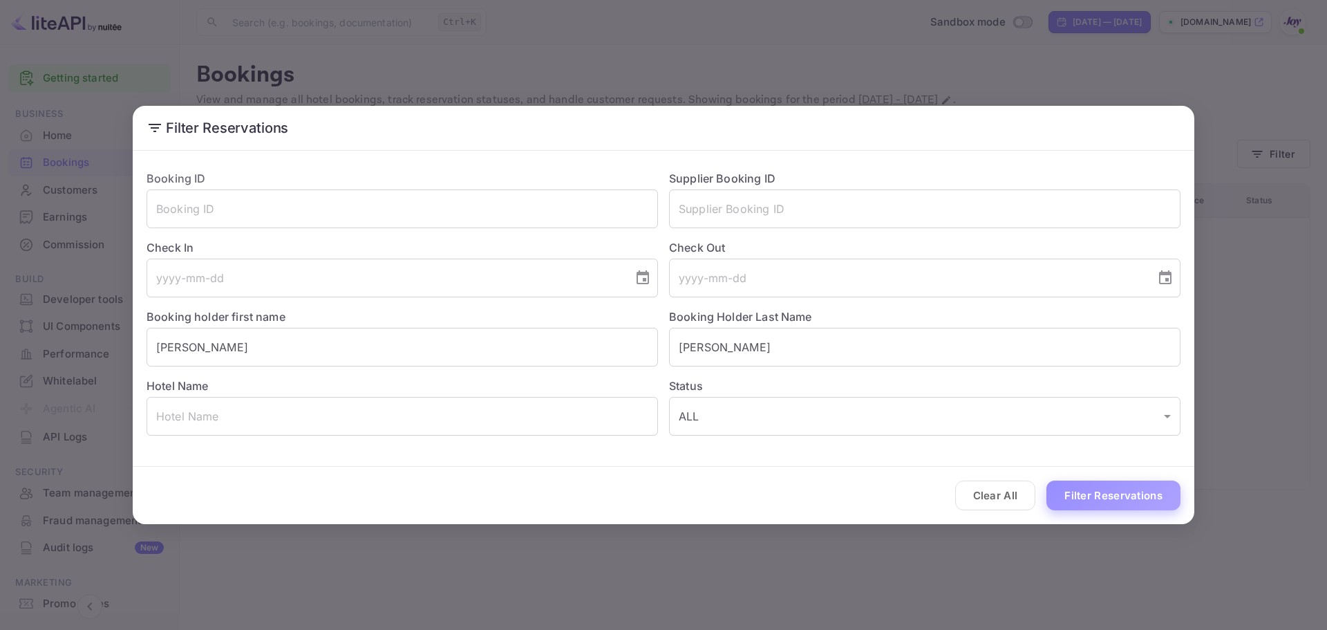
click at [1089, 491] on button "Filter Reservations" at bounding box center [1114, 495] width 134 height 30
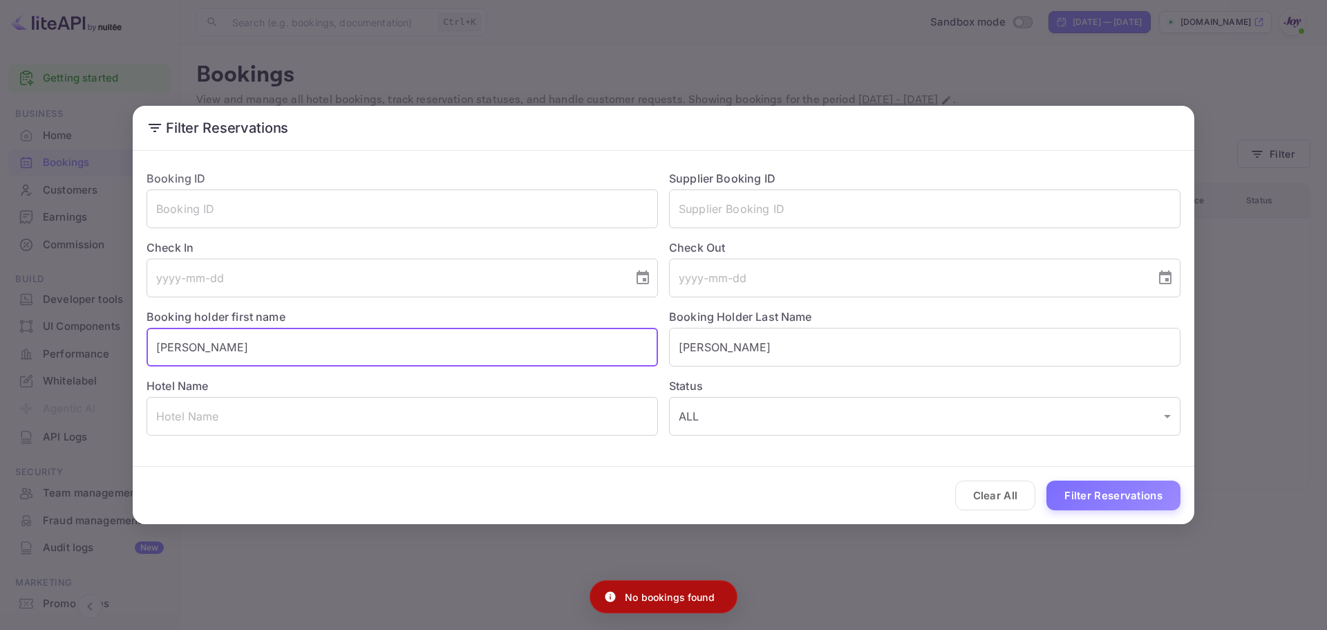
drag, startPoint x: 330, startPoint y: 348, endPoint x: 4, endPoint y: 337, distance: 325.8
click at [12, 336] on div "Filter Reservations Booking ID ​ Supplier Booking ID ​ Check In ​ Check Out ​ B…" at bounding box center [663, 315] width 1327 height 630
click at [272, 262] on input "tel" at bounding box center [385, 278] width 477 height 39
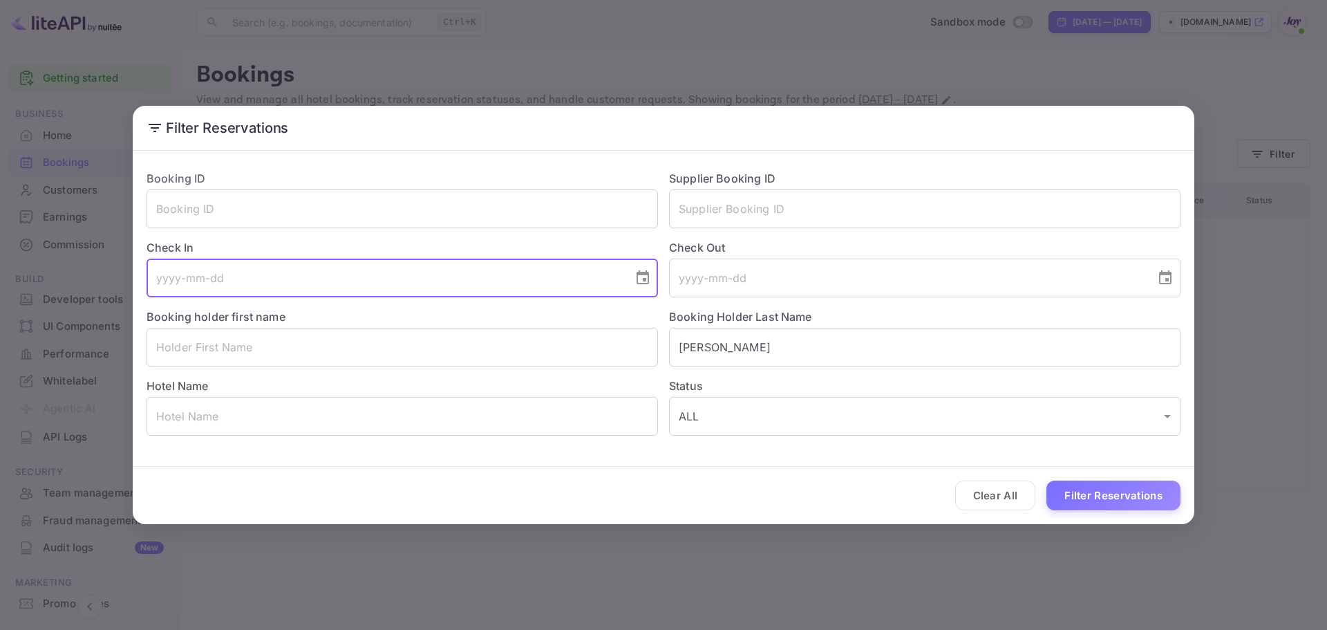
click at [646, 274] on icon "Choose date" at bounding box center [643, 277] width 12 height 14
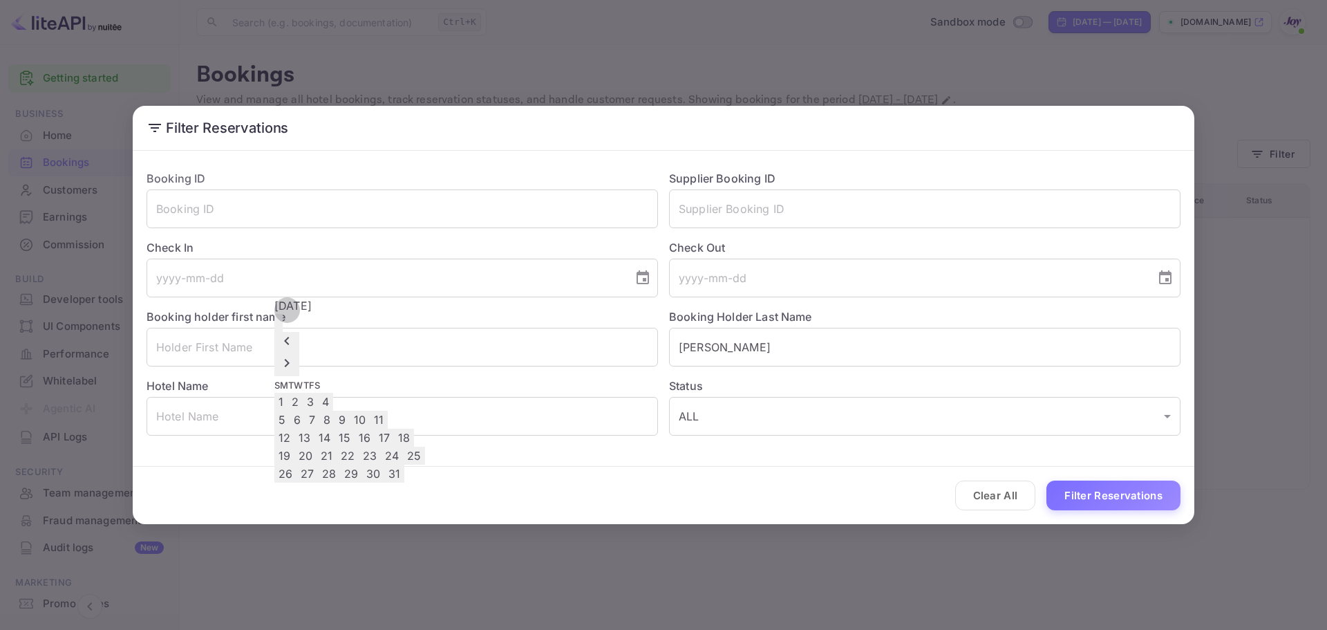
drag, startPoint x: 442, startPoint y: 406, endPoint x: 452, endPoint y: 404, distance: 10.5
click at [370, 411] on button "10" at bounding box center [360, 420] width 20 height 18
type input "[DATE]"
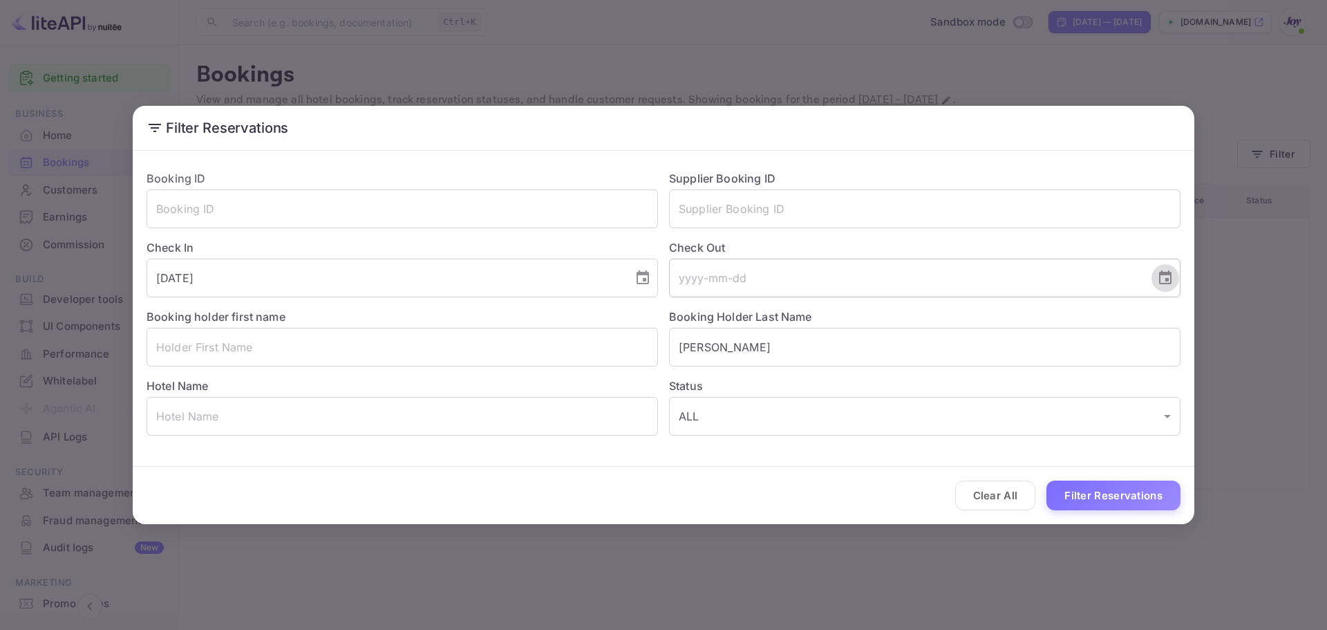
click at [1156, 279] on button "Choose date" at bounding box center [1166, 278] width 28 height 28
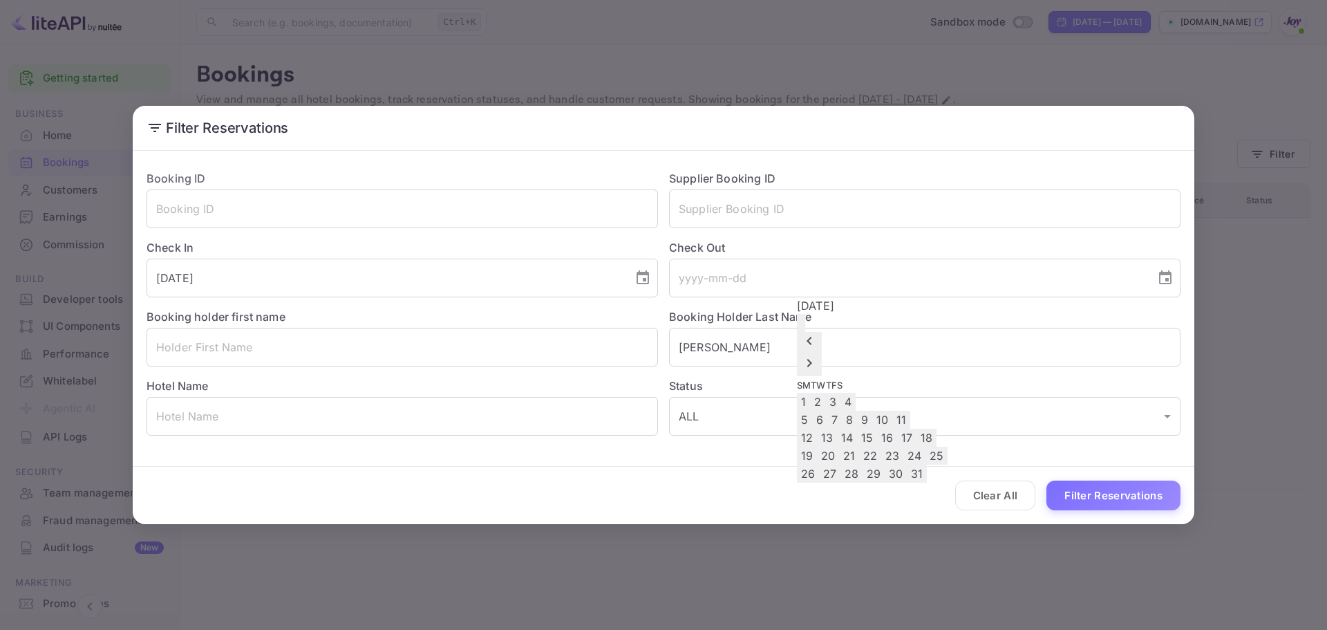
drag, startPoint x: 823, startPoint y: 431, endPoint x: 836, endPoint y: 442, distance: 17.6
click at [817, 431] on button "12" at bounding box center [807, 438] width 20 height 18
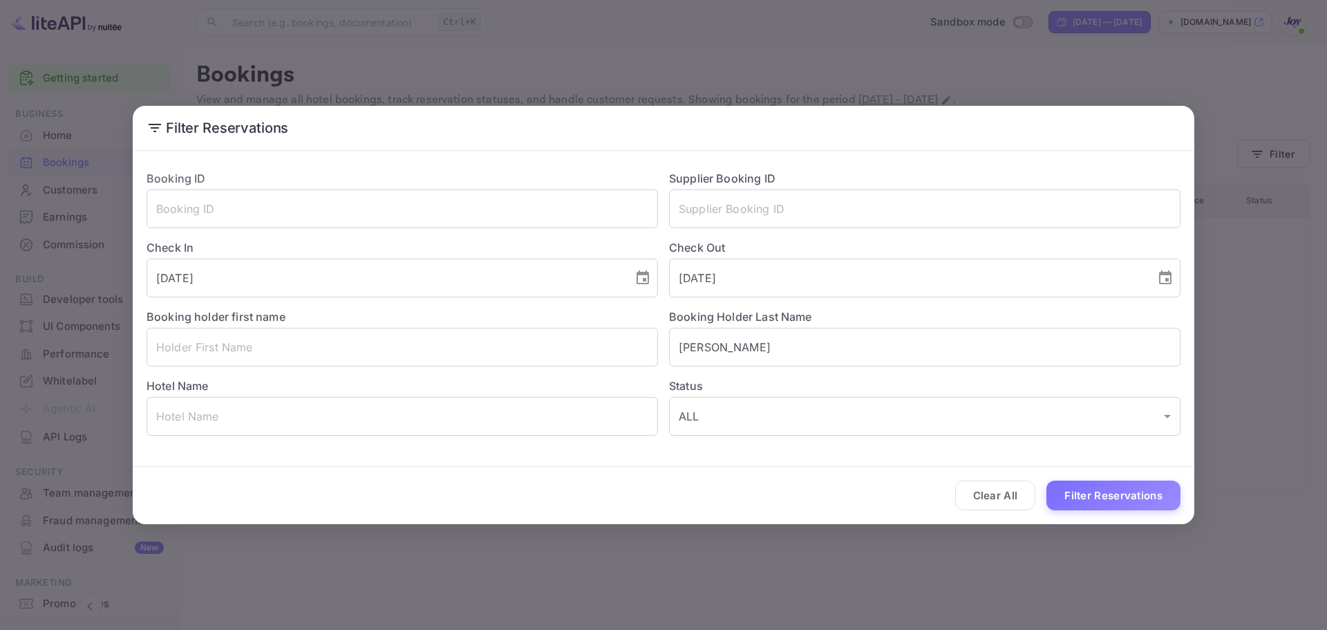
type input "[DATE]"
click at [1121, 494] on button "Filter Reservations" at bounding box center [1114, 495] width 134 height 30
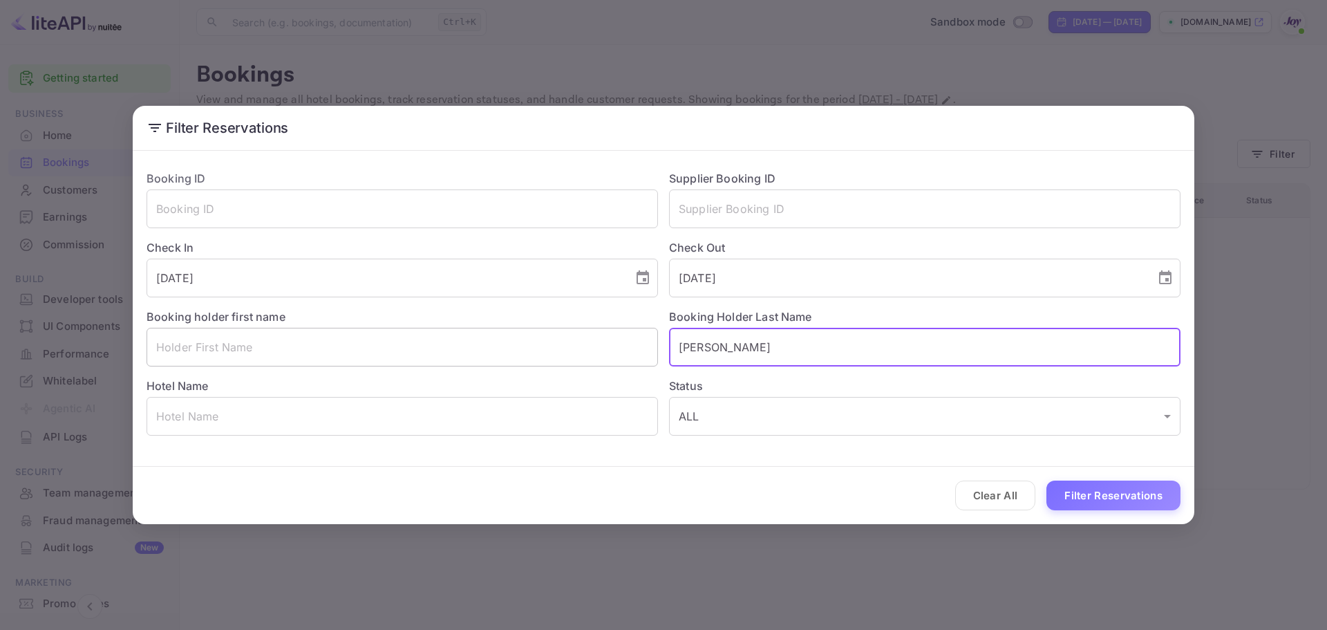
drag, startPoint x: 718, startPoint y: 351, endPoint x: 626, endPoint y: 364, distance: 93.5
click at [619, 351] on div "Booking ID ​ Supplier Booking ID ​ Check In [DATE] ​ Check Out [DATE] ​ Booking…" at bounding box center [657, 297] width 1045 height 276
paste input "Bellaimey"
type input "Bellaimey"
drag, startPoint x: 1083, startPoint y: 496, endPoint x: 1029, endPoint y: 484, distance: 55.9
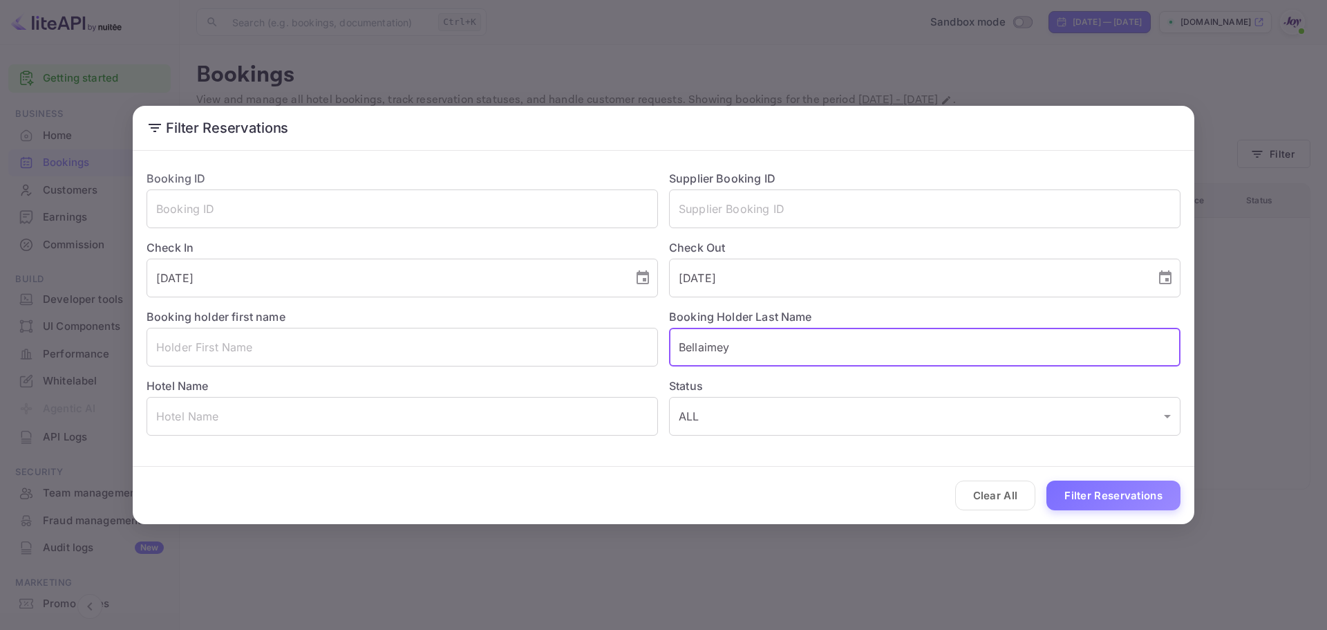
click at [1084, 495] on button "Filter Reservations" at bounding box center [1114, 495] width 134 height 30
